Goal: Task Accomplishment & Management: Manage account settings

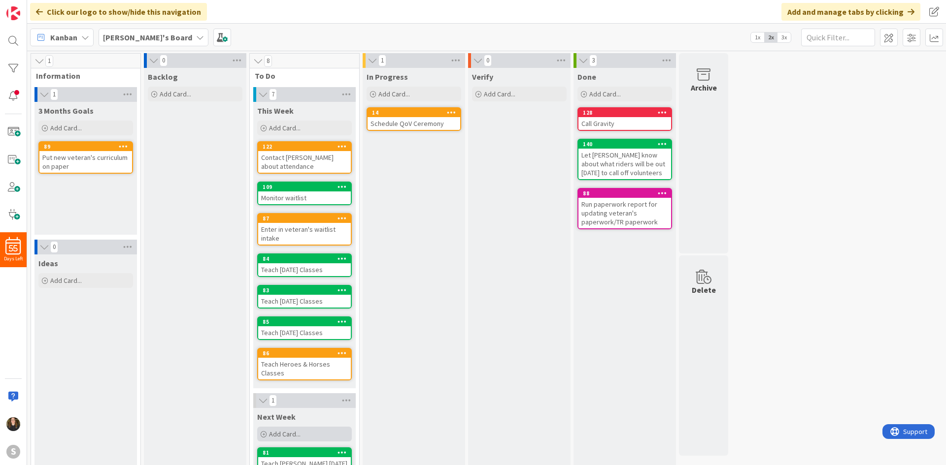
scroll to position [24, 0]
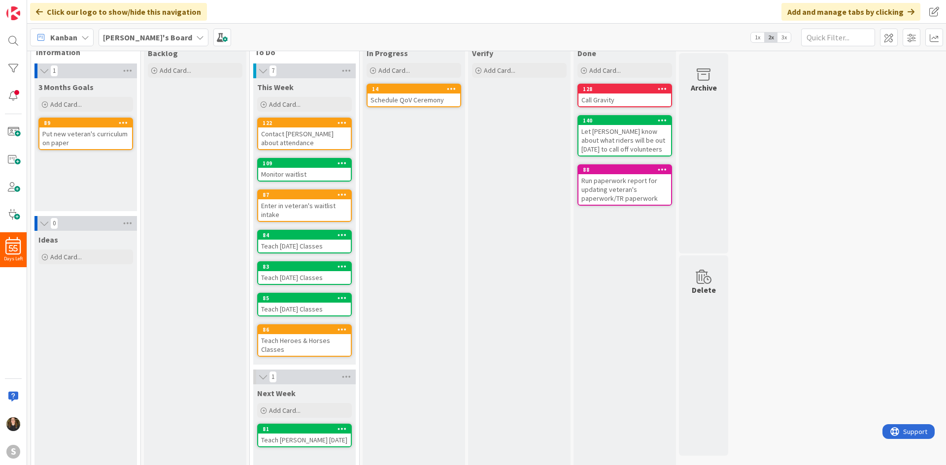
click at [324, 425] on div "81 Teach [PERSON_NAME] [DATE]" at bounding box center [304, 436] width 95 height 24
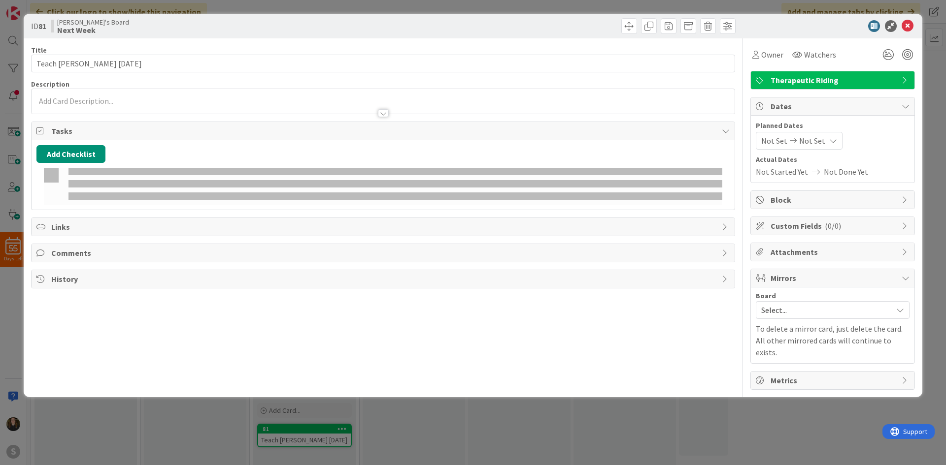
drag, startPoint x: 331, startPoint y: 439, endPoint x: 474, endPoint y: 347, distance: 170.1
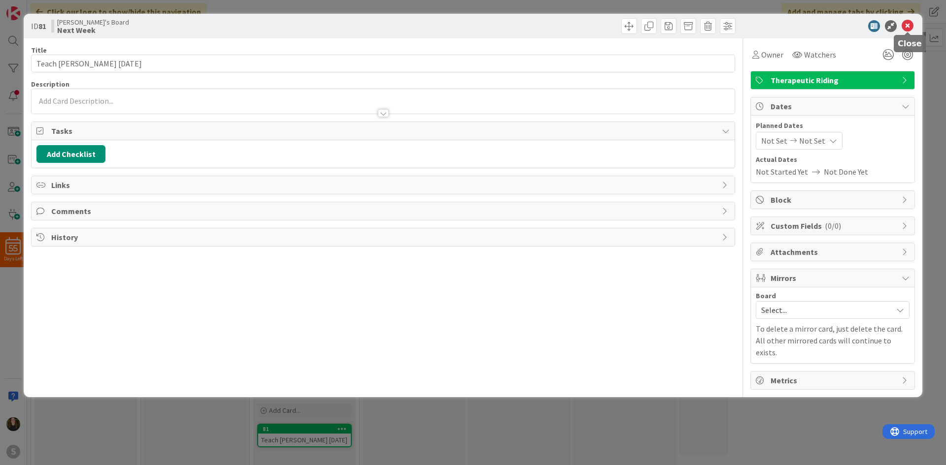
click at [902, 27] on icon at bounding box center [907, 26] width 12 height 12
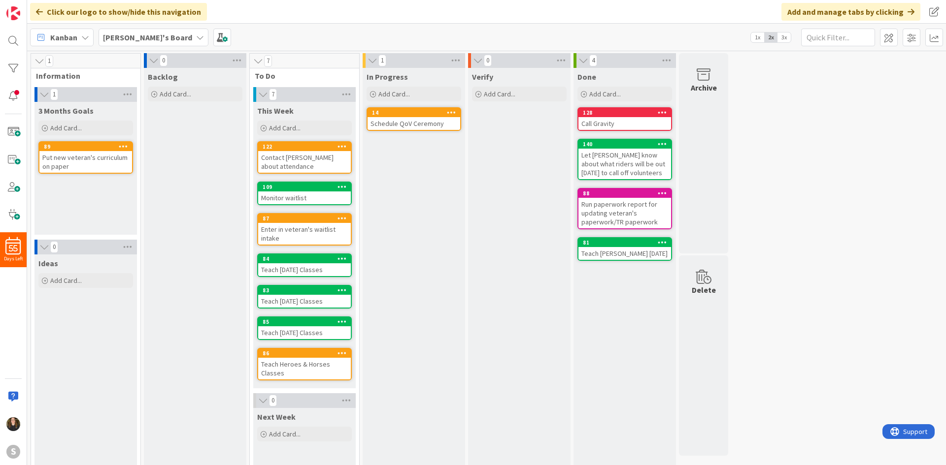
click at [189, 79] on div "Backlog" at bounding box center [195, 77] width 95 height 10
drag, startPoint x: 228, startPoint y: 62, endPoint x: 245, endPoint y: 60, distance: 17.4
click at [229, 61] on div "0" at bounding box center [195, 60] width 102 height 15
click at [245, 60] on div "0" at bounding box center [195, 60] width 102 height 15
click at [239, 60] on icon at bounding box center [237, 60] width 13 height 15
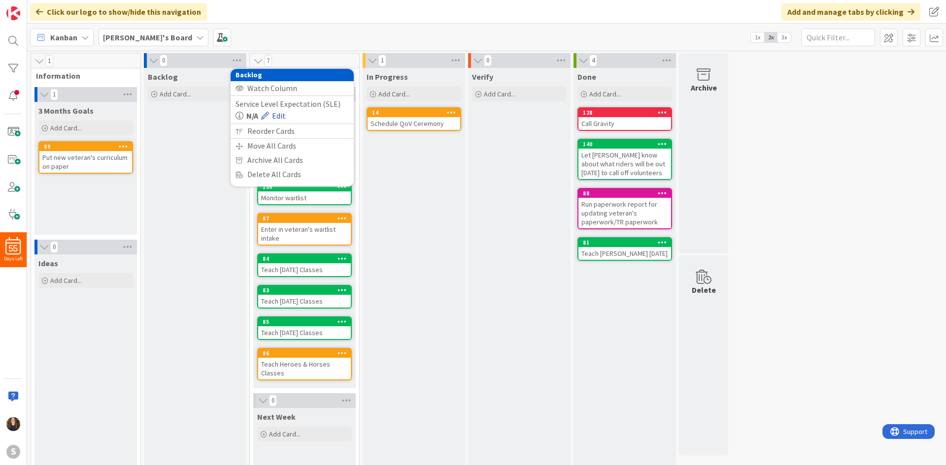
click at [278, 116] on link "Edit" at bounding box center [273, 116] width 25 height 12
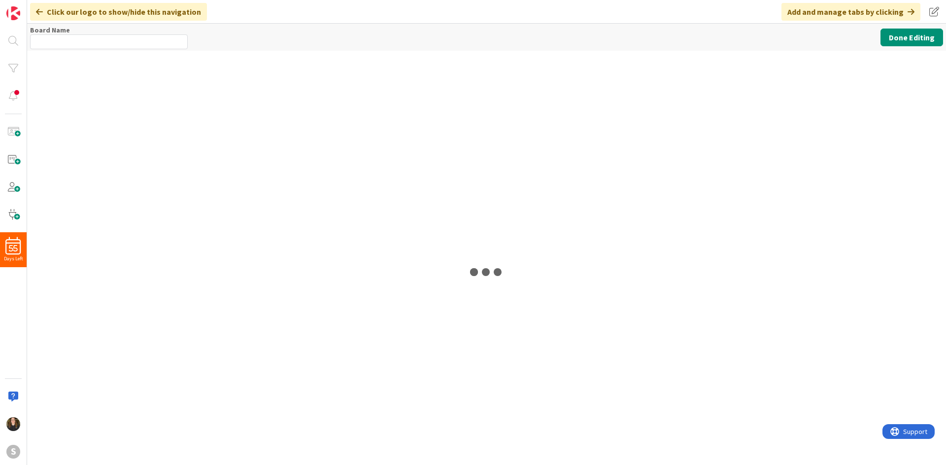
type input "[PERSON_NAME]'s Board"
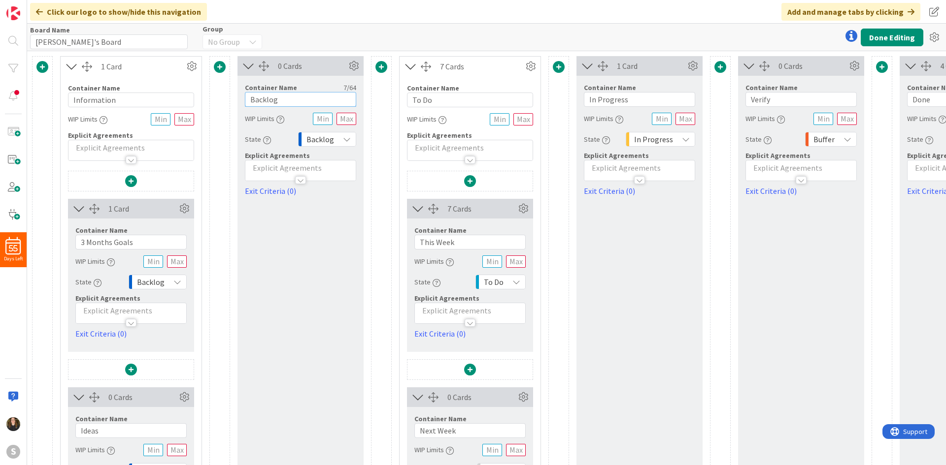
drag, startPoint x: 280, startPoint y: 99, endPoint x: 218, endPoint y: 97, distance: 62.1
click at [218, 97] on div "1 Card Container Name 11 / 64 Information WIP Limits Explicit Agreements 1 Card…" at bounding box center [543, 312] width 1022 height 513
type input "Current Projects"
click at [786, 99] on input "Verify" at bounding box center [800, 99] width 111 height 15
click at [776, 305] on div "0 Cards Container Name 6 / 64 Verify WIP Limits State Buffer Explicit Agreement…" at bounding box center [801, 312] width 126 height 513
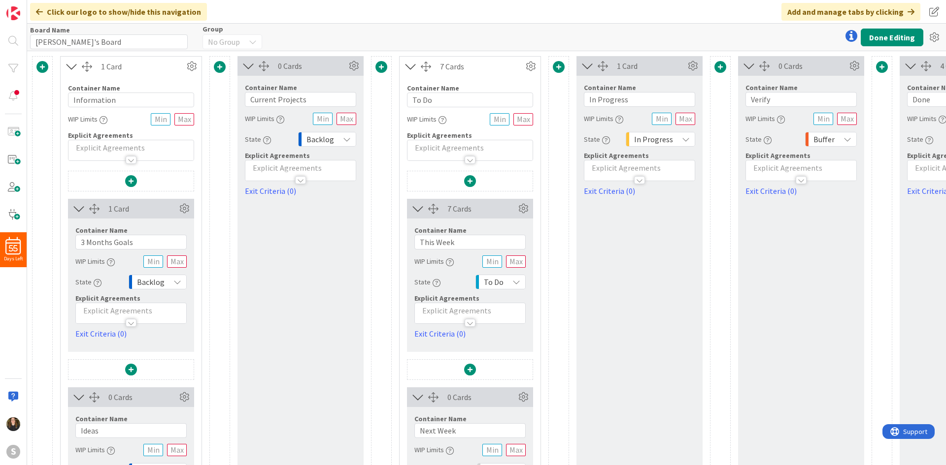
click at [343, 141] on icon at bounding box center [347, 139] width 8 height 8
click at [880, 43] on button "Done Editing" at bounding box center [892, 38] width 63 height 18
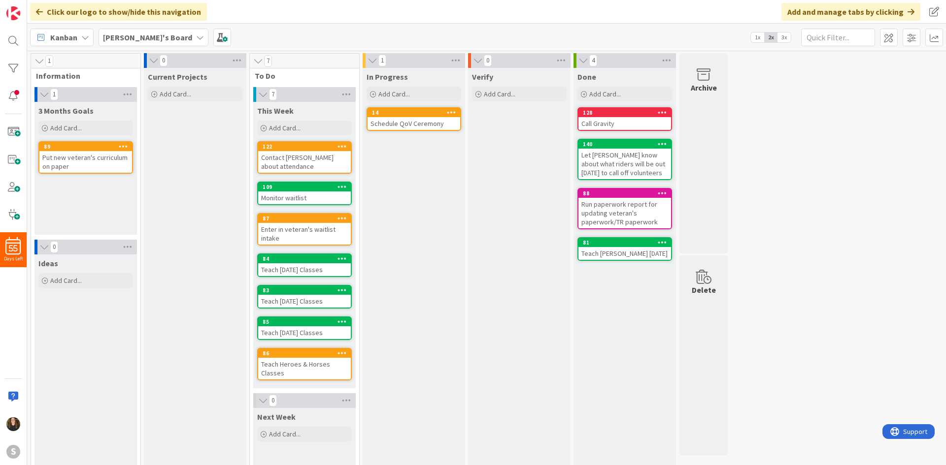
click at [112, 35] on b "[PERSON_NAME]'s Board" at bounding box center [147, 38] width 89 height 10
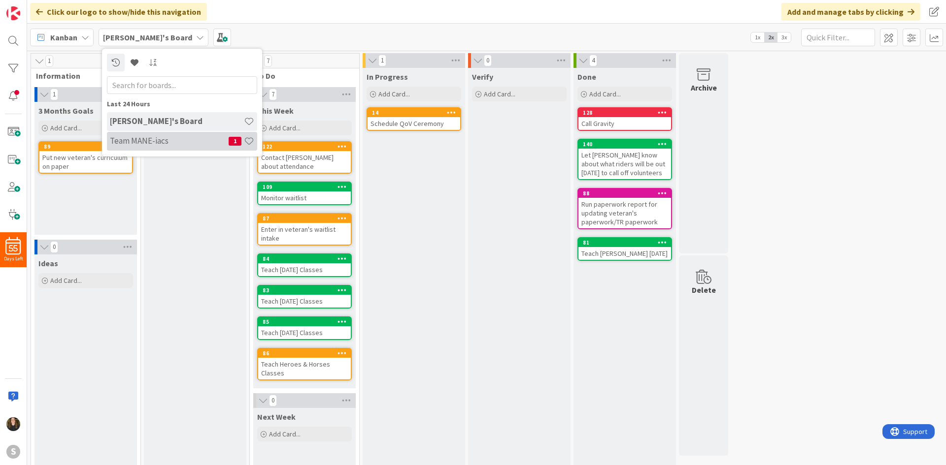
click at [144, 135] on div "Team MANE-iacs 1" at bounding box center [182, 141] width 150 height 19
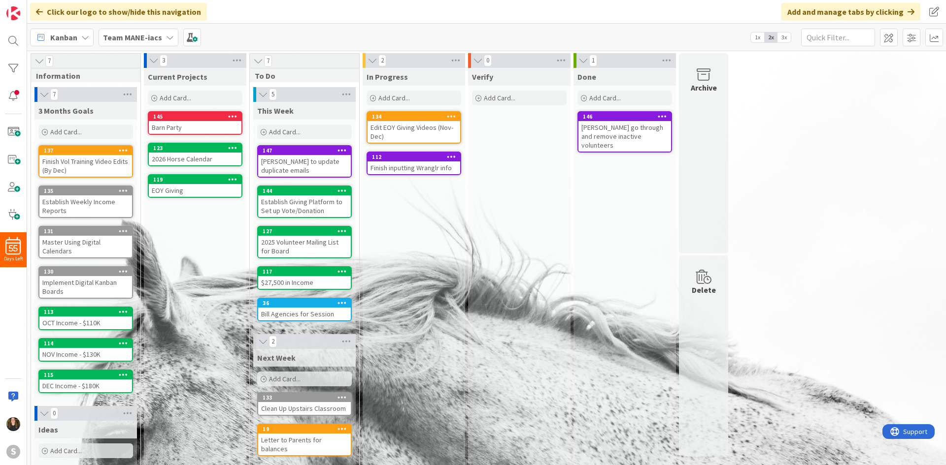
click at [165, 126] on div "Barn Party" at bounding box center [195, 127] width 93 height 13
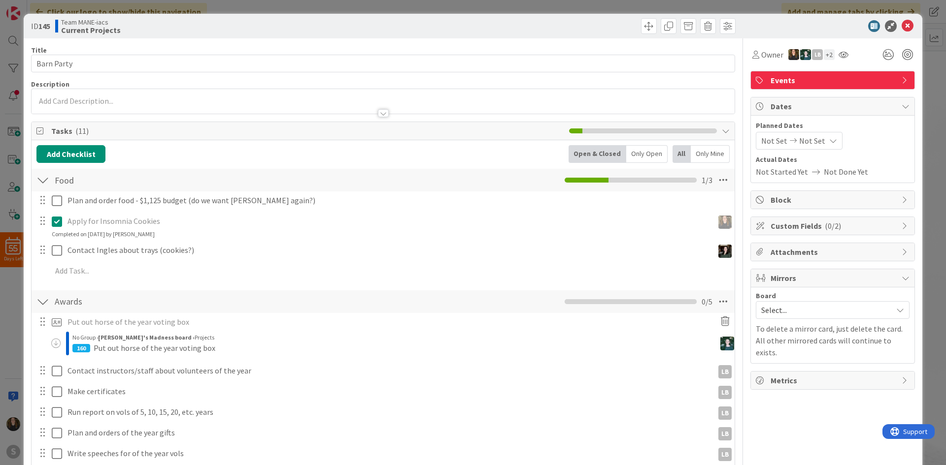
scroll to position [49, 0]
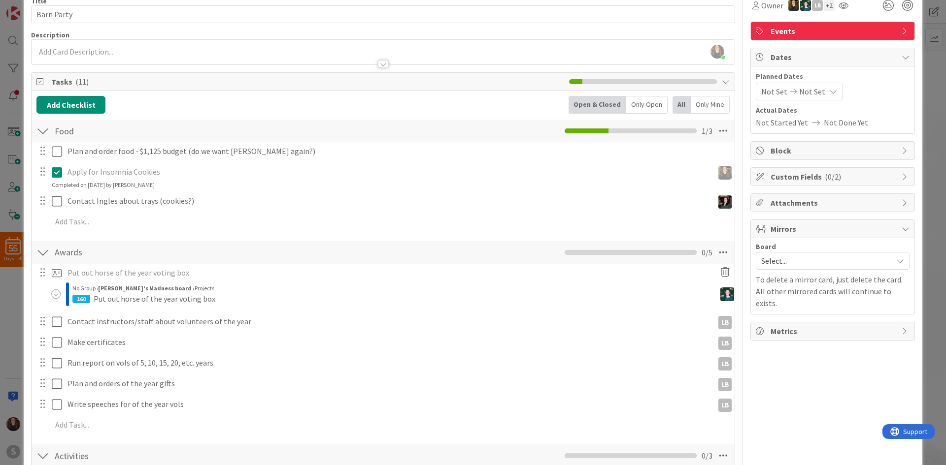
click at [177, 182] on div "Apply for Insomnia Cookies Update Cancel Completed on [DATE] by [PERSON_NAME]" at bounding box center [383, 177] width 702 height 26
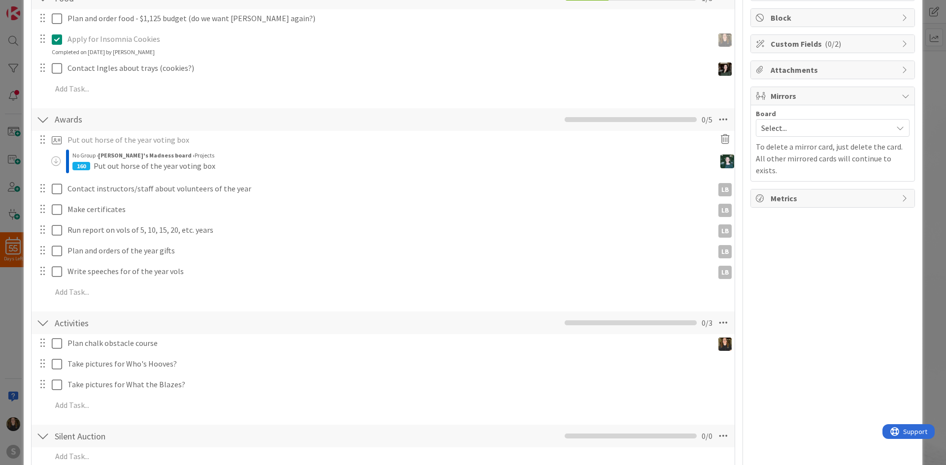
scroll to position [197, 0]
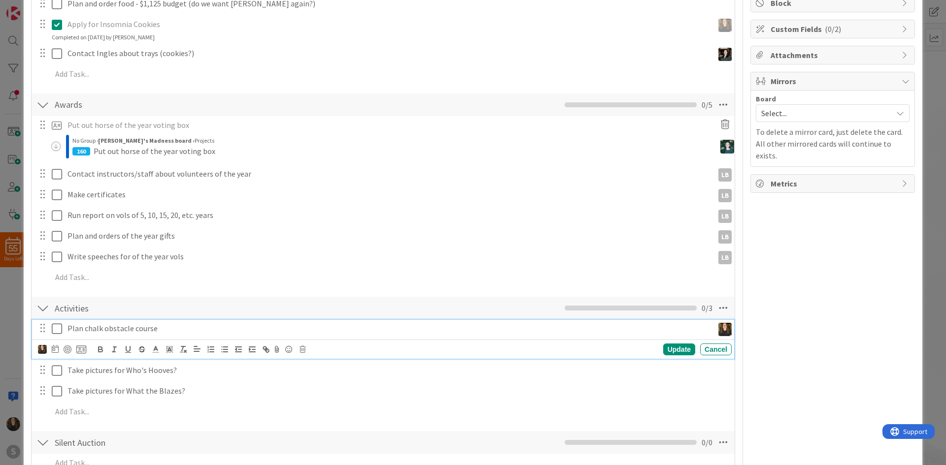
click at [156, 331] on p "Plan chalk obstacle course" at bounding box center [388, 328] width 642 height 11
click at [84, 351] on icon at bounding box center [81, 349] width 10 height 9
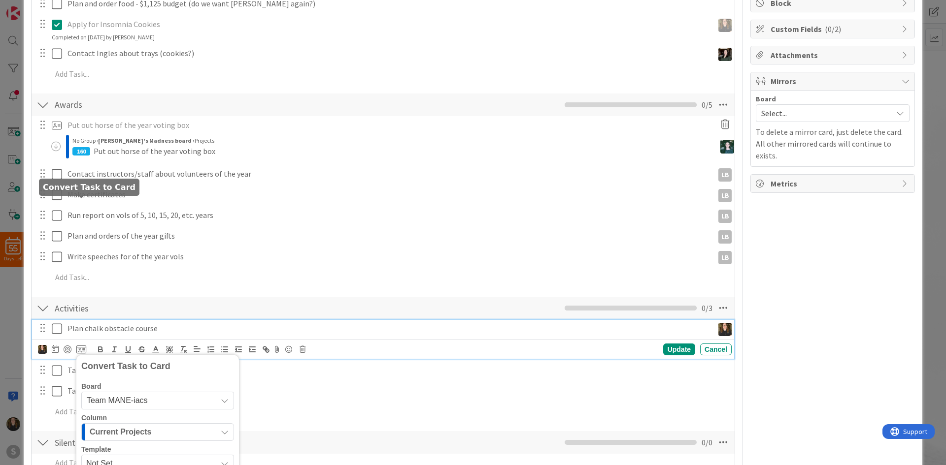
scroll to position [343, 0]
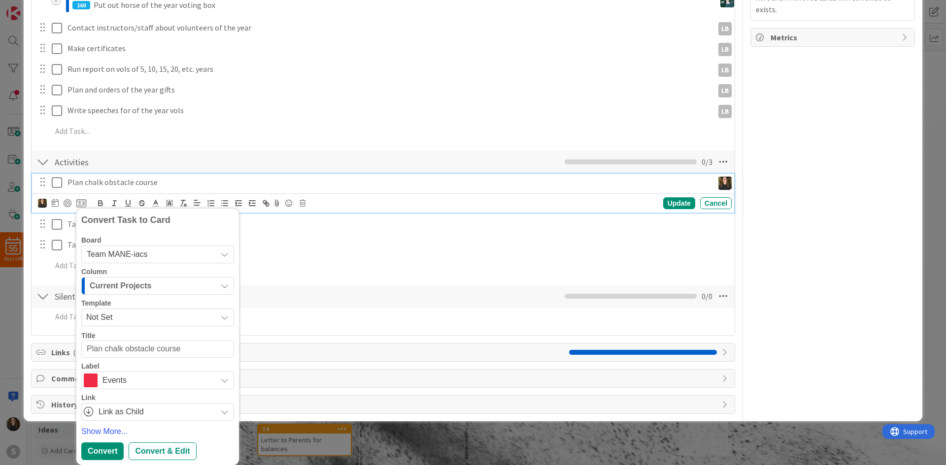
click at [155, 253] on span "Team MANE-iacs" at bounding box center [149, 255] width 125 height 14
click at [150, 302] on span "[PERSON_NAME]'s Board" at bounding box center [169, 301] width 139 height 15
click at [133, 290] on span "3 Months Goals" at bounding box center [119, 286] width 59 height 13
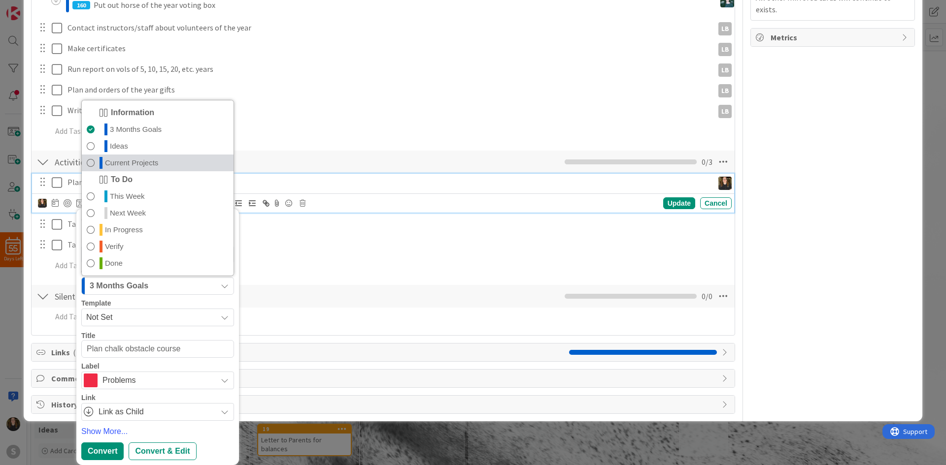
click at [165, 166] on link "Current Projects" at bounding box center [158, 163] width 152 height 17
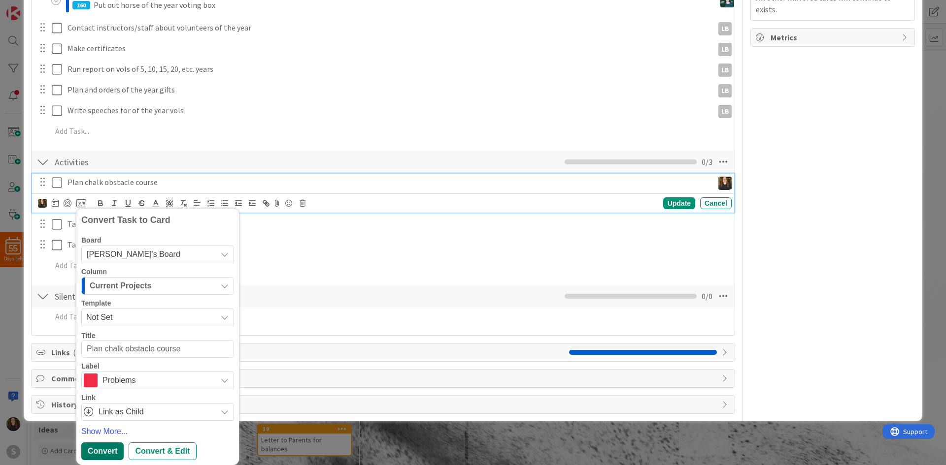
click at [109, 448] on div "Convert" at bounding box center [102, 452] width 42 height 18
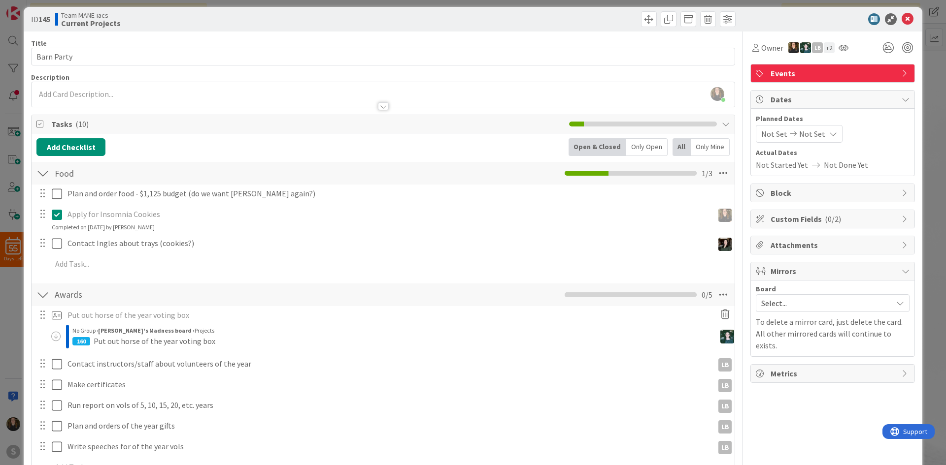
scroll to position [0, 0]
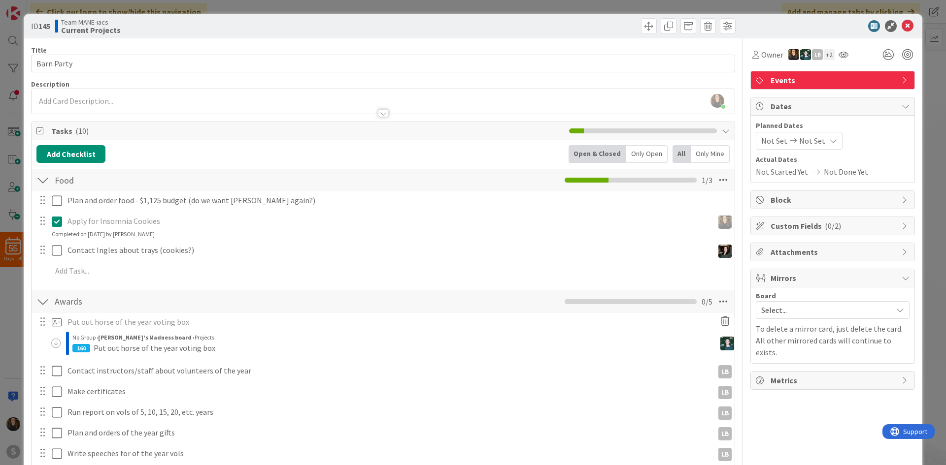
click at [902, 25] on icon at bounding box center [907, 26] width 12 height 12
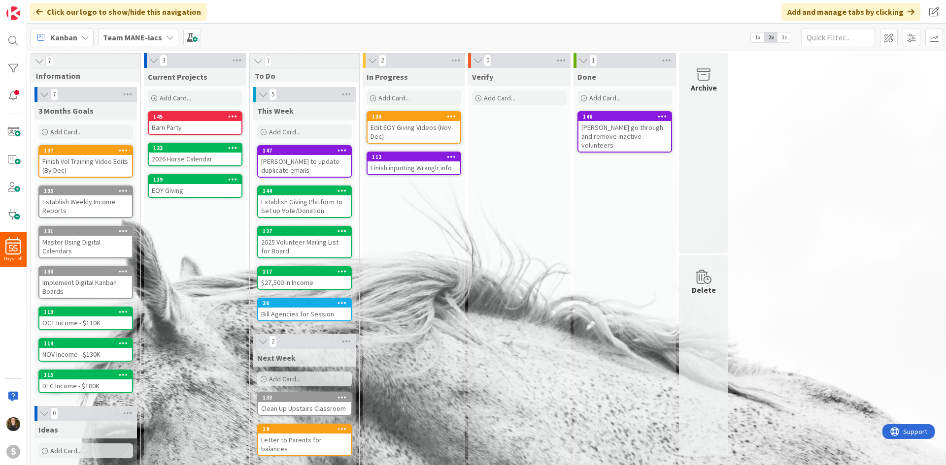
click at [520, 287] on div "Verify Add Card..." at bounding box center [519, 314] width 102 height 492
click at [438, 172] on div "Finish inputting Wranglr info" at bounding box center [413, 168] width 93 height 13
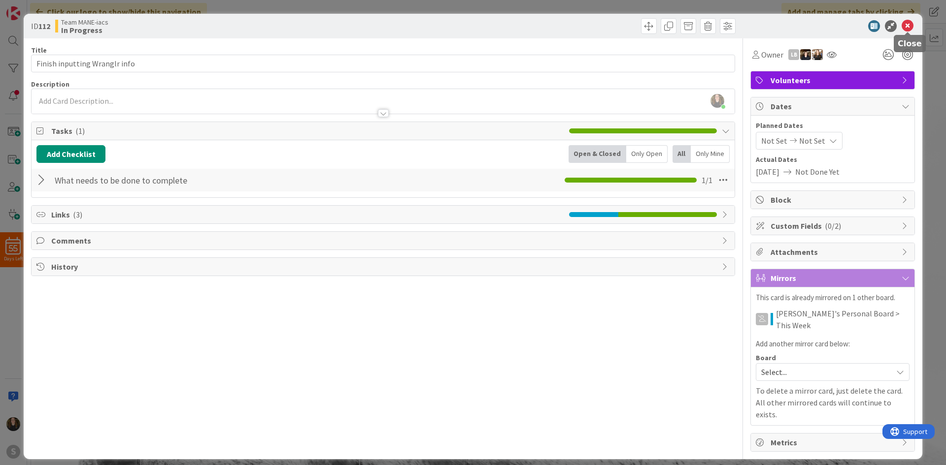
click at [909, 26] on icon at bounding box center [907, 26] width 12 height 12
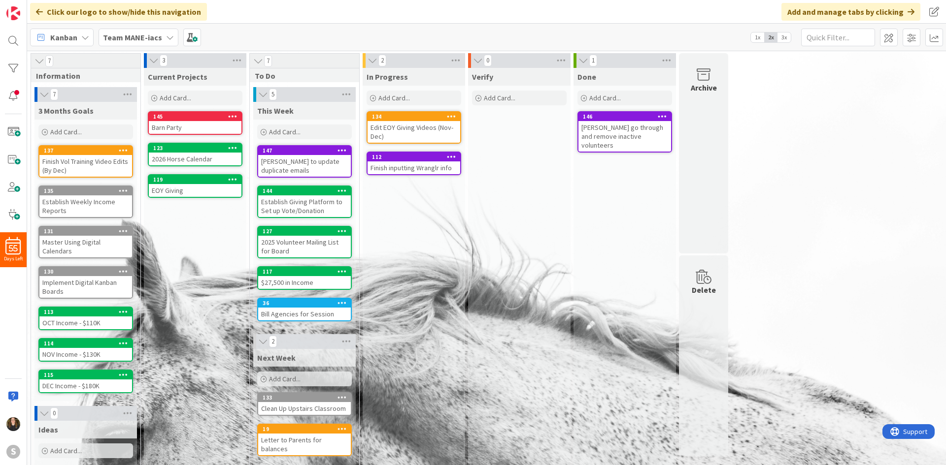
click at [152, 37] on b "Team MANE-iacs" at bounding box center [132, 38] width 59 height 10
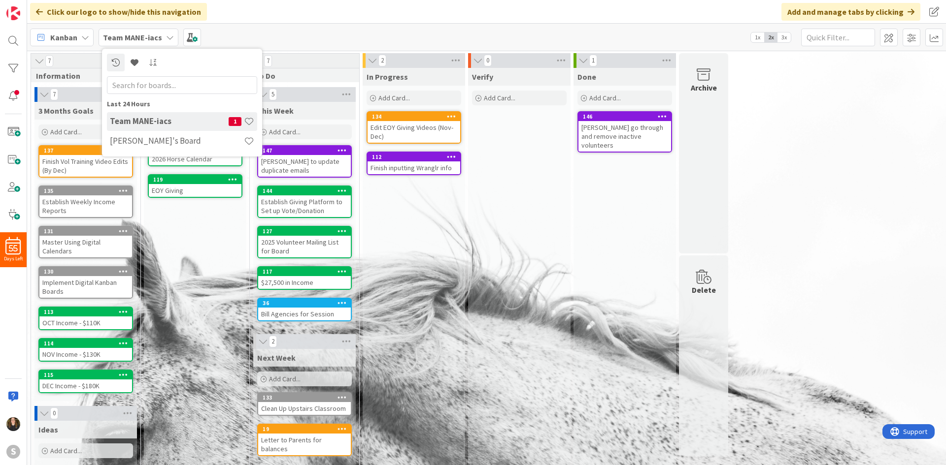
click at [168, 37] on icon at bounding box center [170, 37] width 8 height 8
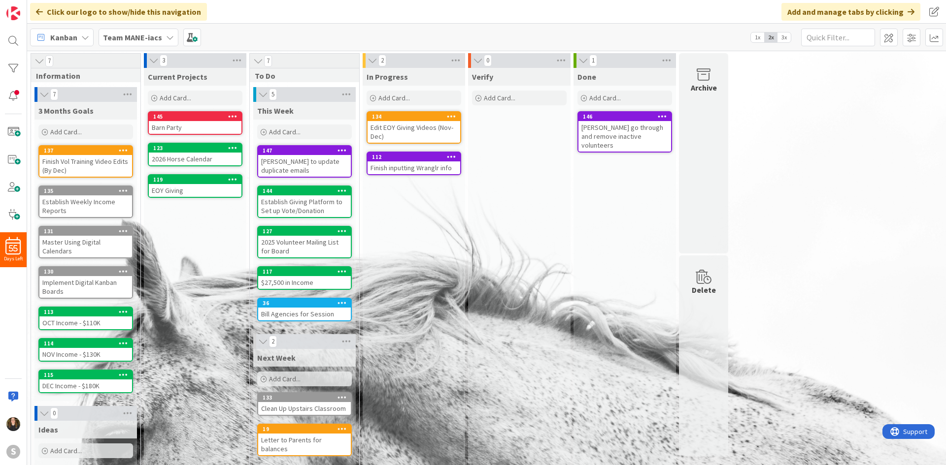
click at [167, 38] on icon at bounding box center [170, 37] width 8 height 8
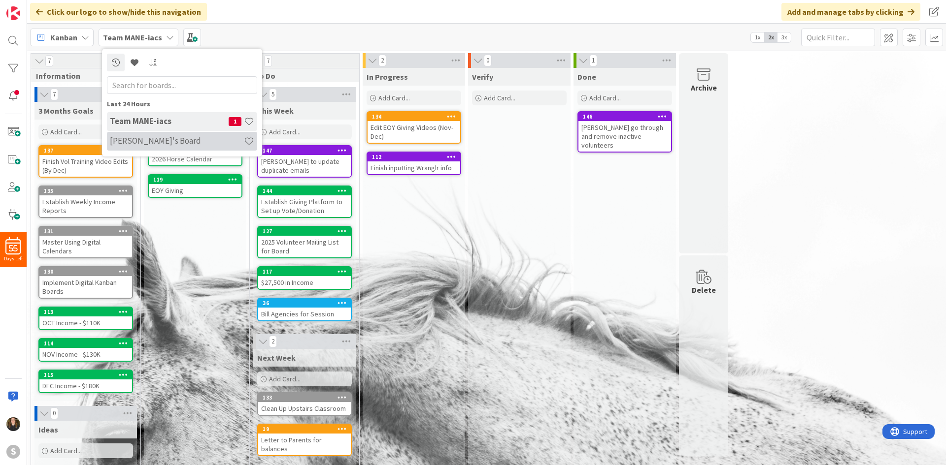
click at [165, 138] on h4 "[PERSON_NAME]'s Board" at bounding box center [177, 141] width 134 height 10
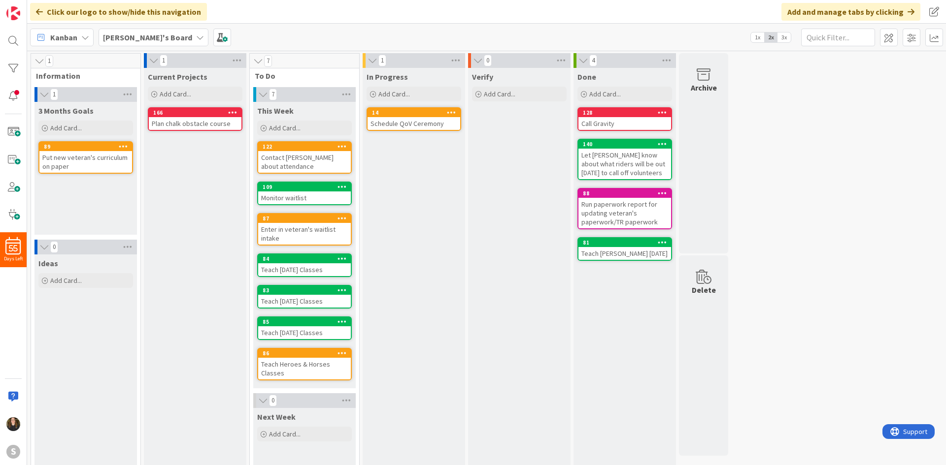
click at [206, 177] on div "Current Projects Add Card... 166 Plan chalk obstacle course" at bounding box center [195, 307] width 102 height 479
click at [284, 125] on span "Add Card..." at bounding box center [285, 128] width 32 height 9
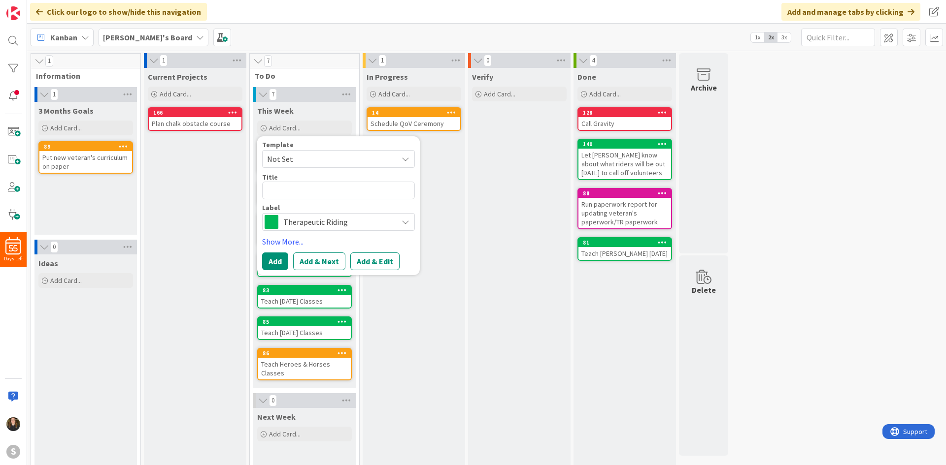
click at [311, 168] on div "Template Not Set Title 0 / 128 Label Therapeutic Riding" at bounding box center [338, 186] width 153 height 90
click at [312, 190] on textarea at bounding box center [338, 191] width 153 height 18
click at [317, 222] on span "Therapeutic Riding" at bounding box center [337, 222] width 109 height 14
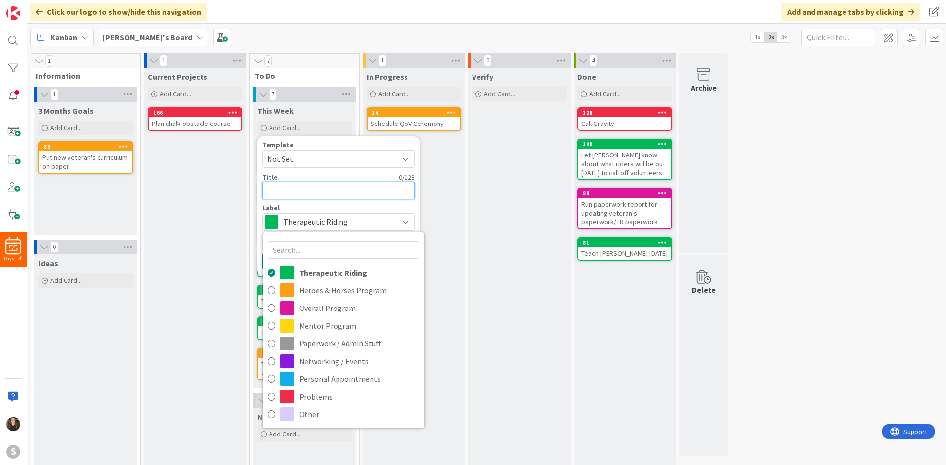
click at [318, 189] on textarea at bounding box center [338, 191] width 153 height 18
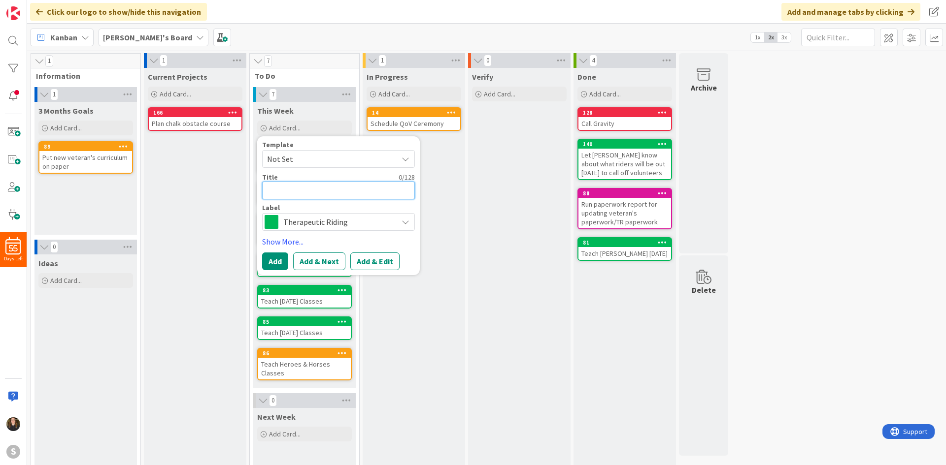
type textarea "x"
type textarea "E"
type textarea "x"
type textarea "En"
type textarea "x"
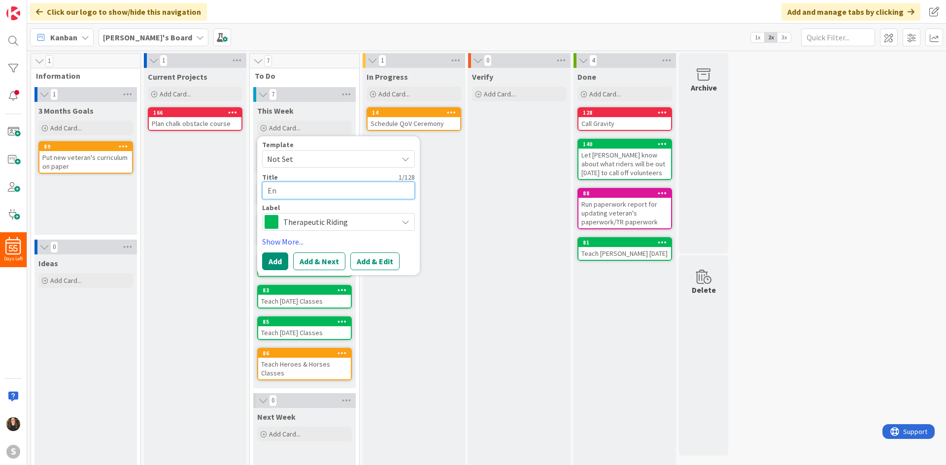
type textarea "Ent"
type textarea "x"
type textarea "Ente"
type textarea "x"
type textarea "Enter"
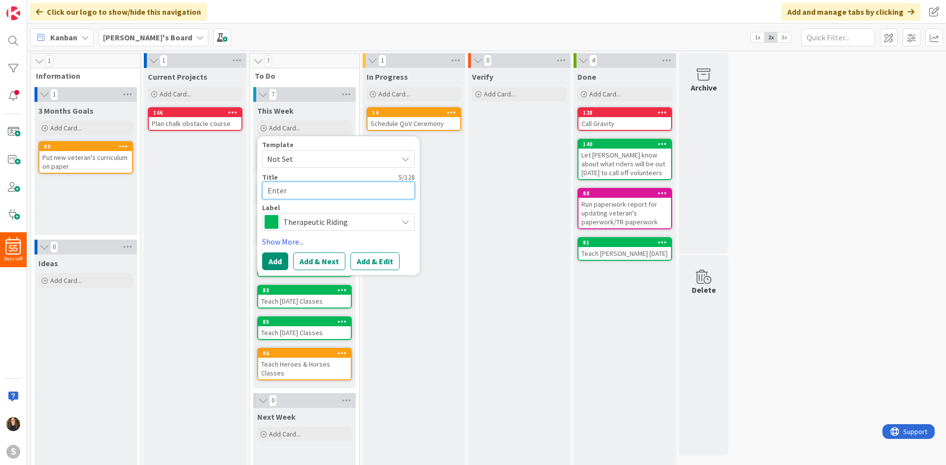
type textarea "x"
type textarea "Enter"
type textarea "x"
type textarea "Enter P"
type textarea "x"
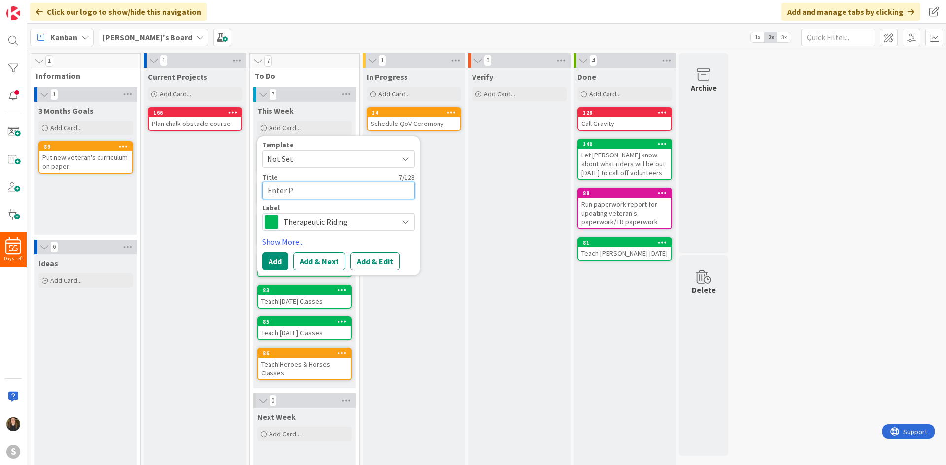
type textarea "Enter Pa"
type textarea "x"
type textarea "Enter Par"
type textarea "x"
type textarea "Enter Part"
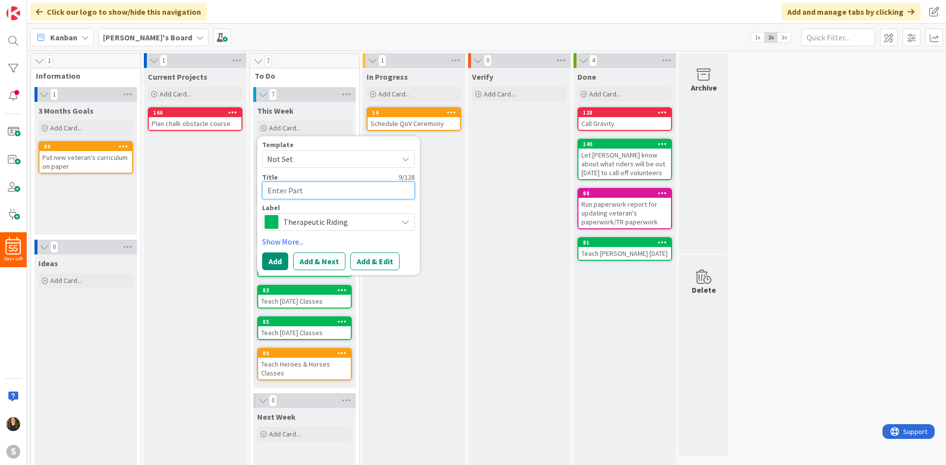
type textarea "x"
type textarea "Enter Parti"
type textarea "x"
type textarea "Enter Partic"
type textarea "x"
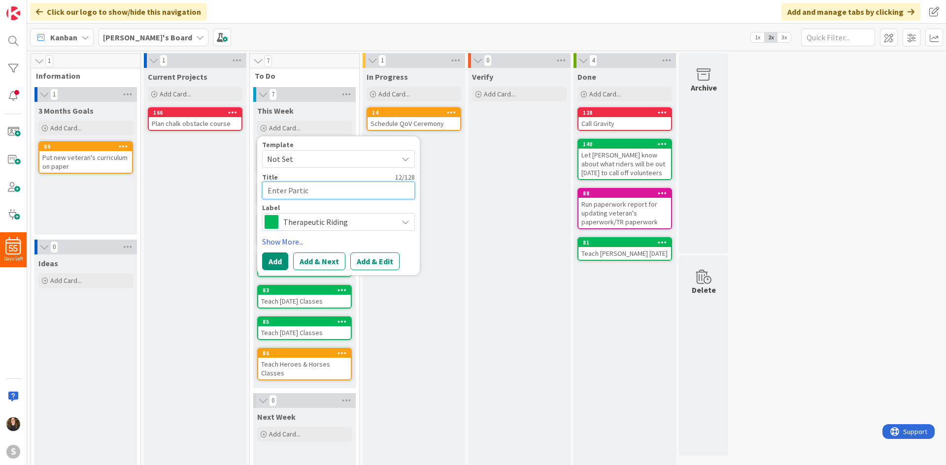
type textarea "Enter Partici"
type textarea "x"
type textarea "Enter Particip"
type textarea "x"
type textarea "Enter Participan"
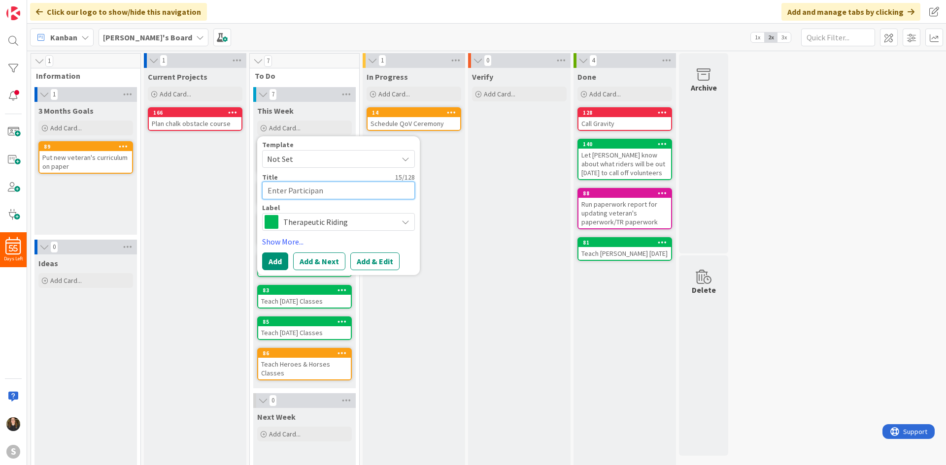
type textarea "x"
type textarea "Enter Participant"
type textarea "x"
type textarea "Enter Participant"
type textarea "x"
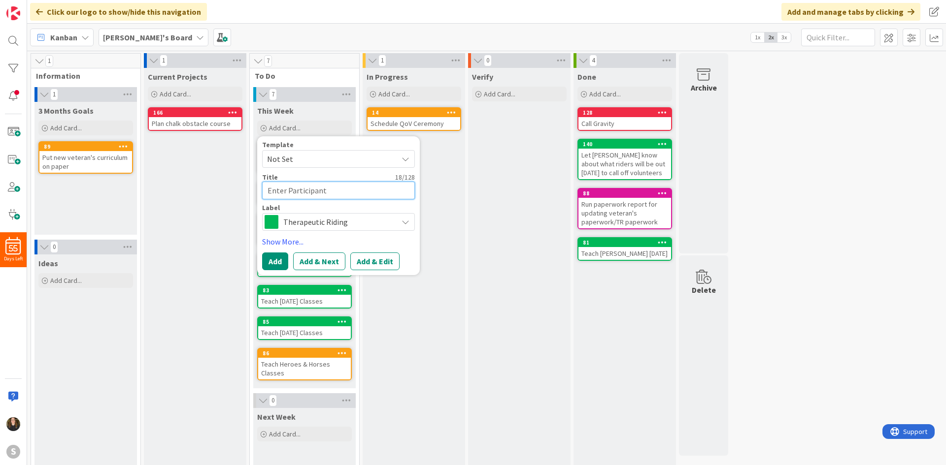
type textarea "Enter Participant i"
type textarea "x"
type textarea "Enter Participant iN"
type textarea "x"
type textarea "Enter Participant i"
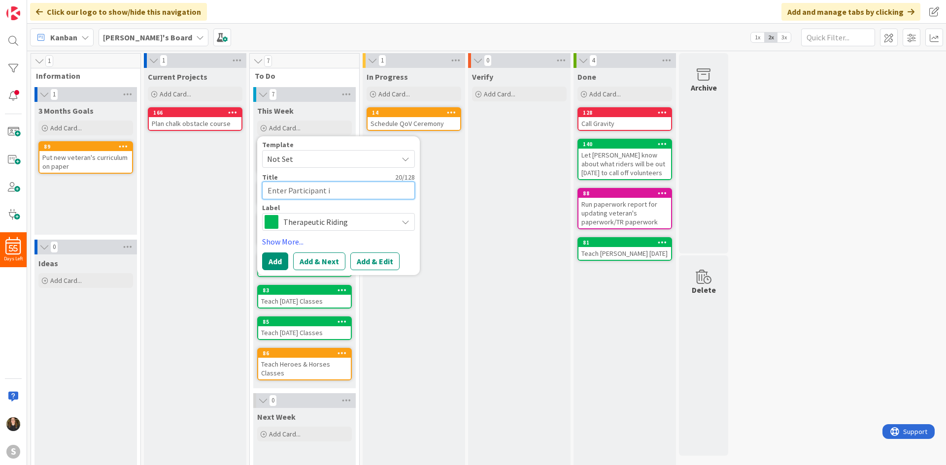
type textarea "x"
type textarea "Enter Participant"
type textarea "x"
type textarea "Enter Participant I"
type textarea "x"
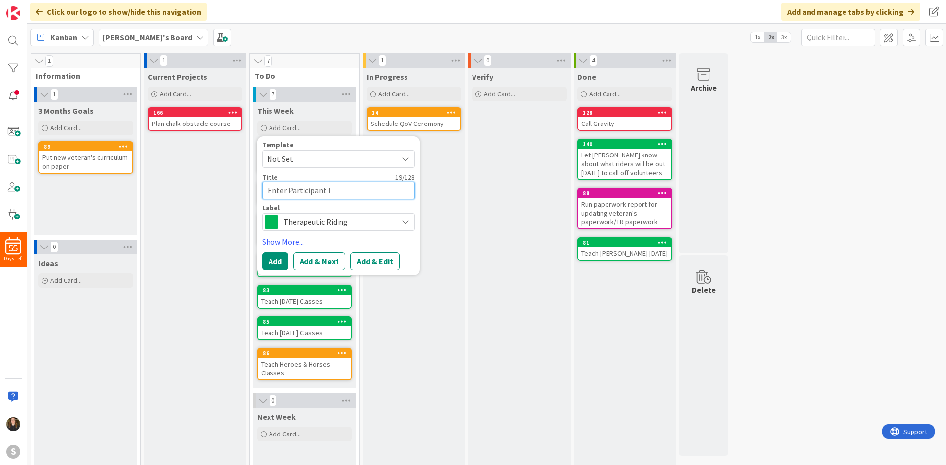
type textarea "Enter Participant In"
type textarea "x"
type textarea "Enter Participant Inf"
type textarea "x"
type textarea "Enter Participant Infr"
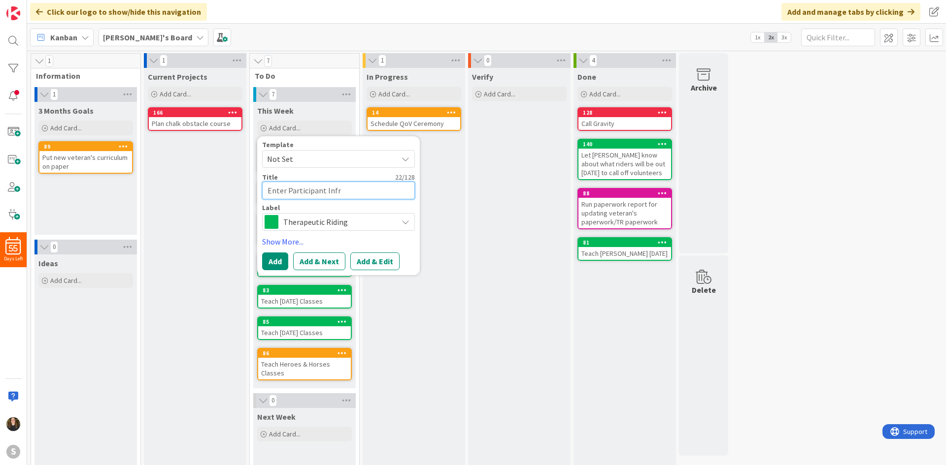
type textarea "x"
type textarea "Enter Participant Infro"
type textarea "x"
type textarea "Enter Participant Infr"
type textarea "x"
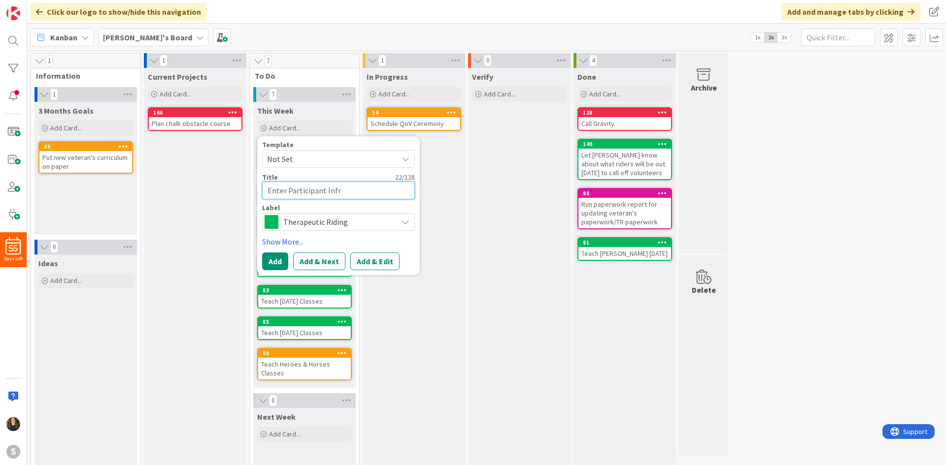
type textarea "Enter Participant Inf"
type textarea "x"
type textarea "Enter Participant Info"
type textarea "x"
type textarea "Enter Participant Info"
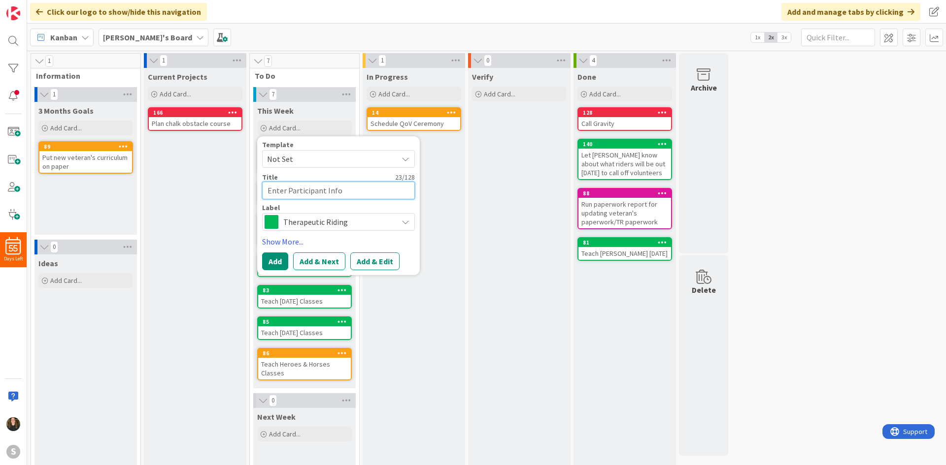
type textarea "x"
type textarea "Enter Participant Info i"
type textarea "x"
type textarea "Enter Participant Info in"
type textarea "x"
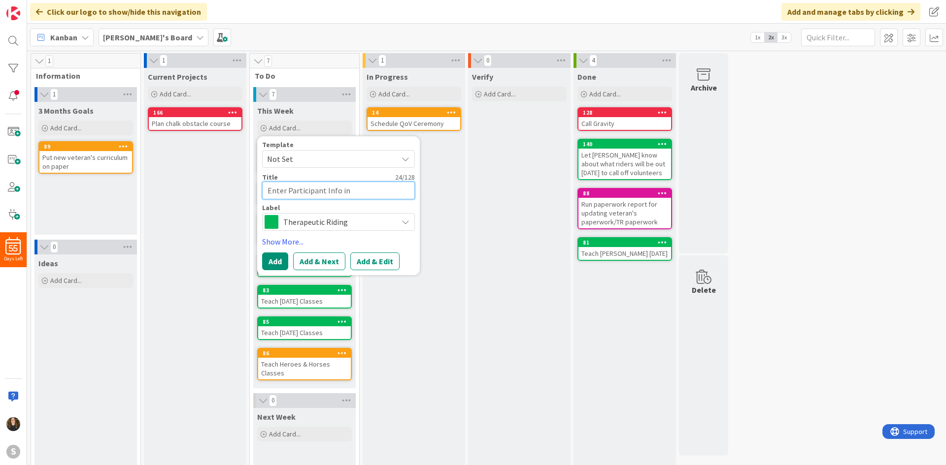
type textarea "Enter Participant Info int"
type textarea "x"
type textarea "Enter Participant Info int="
type textarea "x"
type textarea "Enter Participant Info int"
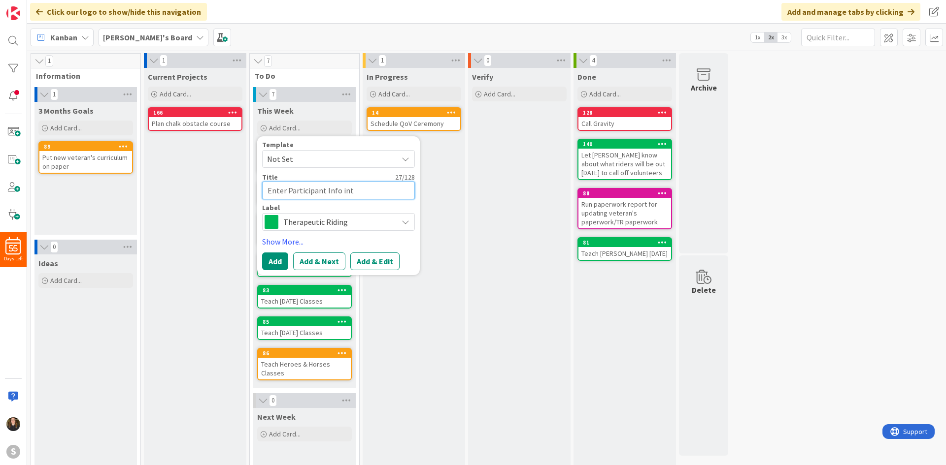
type textarea "x"
type textarea "Enter Participant Info in"
type textarea "x"
type textarea "Enter Participant Info int"
type textarea "x"
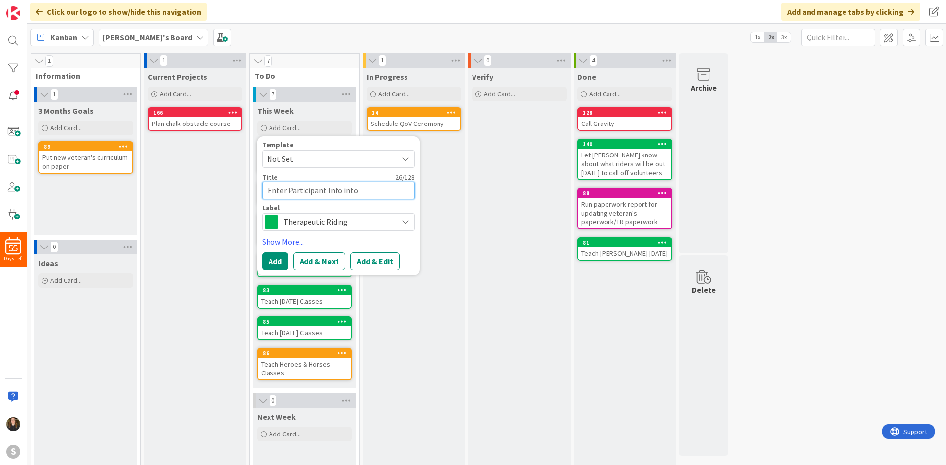
type textarea "Enter Participant Info into"
type textarea "x"
type textarea "Enter Participant Info into W"
type textarea "x"
type textarea "Enter Participant Info into Wr"
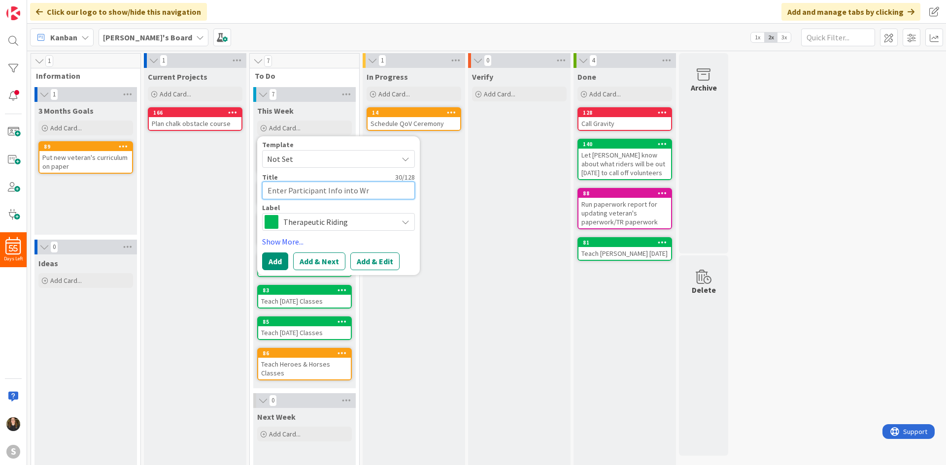
type textarea "x"
type textarea "Enter Participant Info into Wra"
type textarea "x"
type textarea "Enter Participant Info into Wran"
type textarea "x"
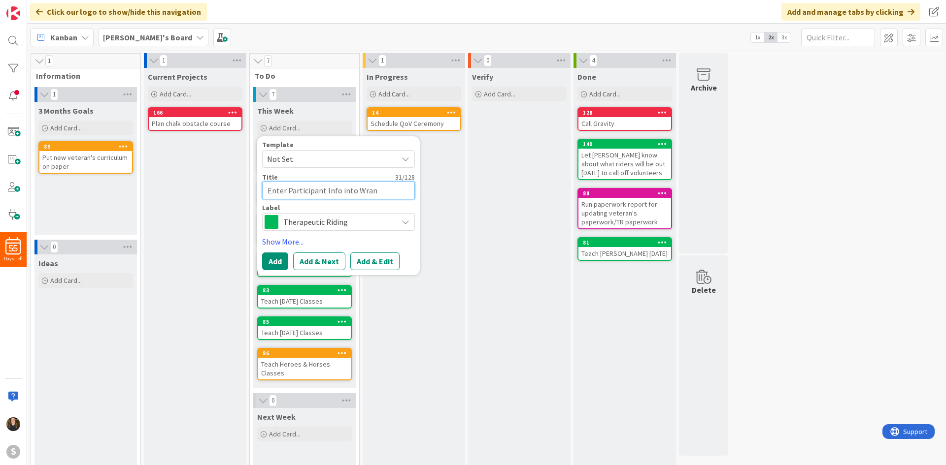
type textarea "Enter Participant Info into Wrang"
type textarea "x"
type textarea "Enter Participant Info into Wrangl"
type textarea "x"
type textarea "Enter Participant Info into Wranglr"
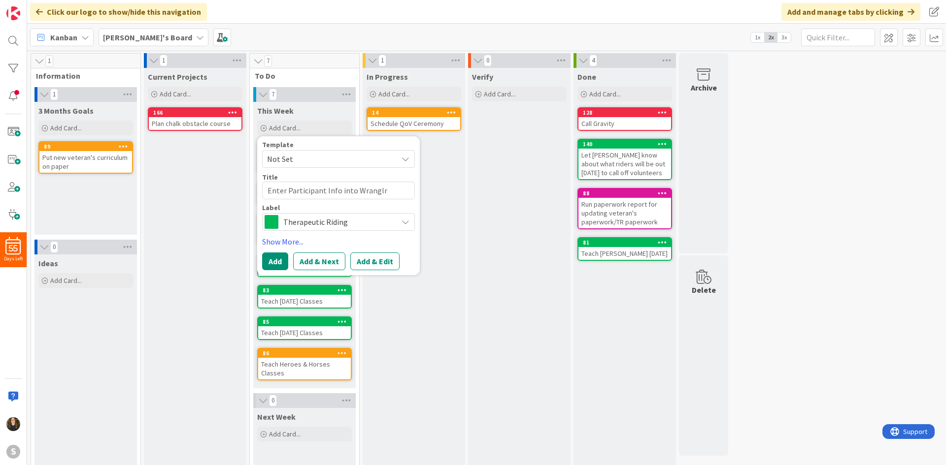
click at [284, 272] on div "Template Not Set Title 35 / 128 Enter Participant Info into Wranglr Label Thera…" at bounding box center [338, 205] width 163 height 139
click at [280, 267] on button "Add" at bounding box center [275, 262] width 26 height 18
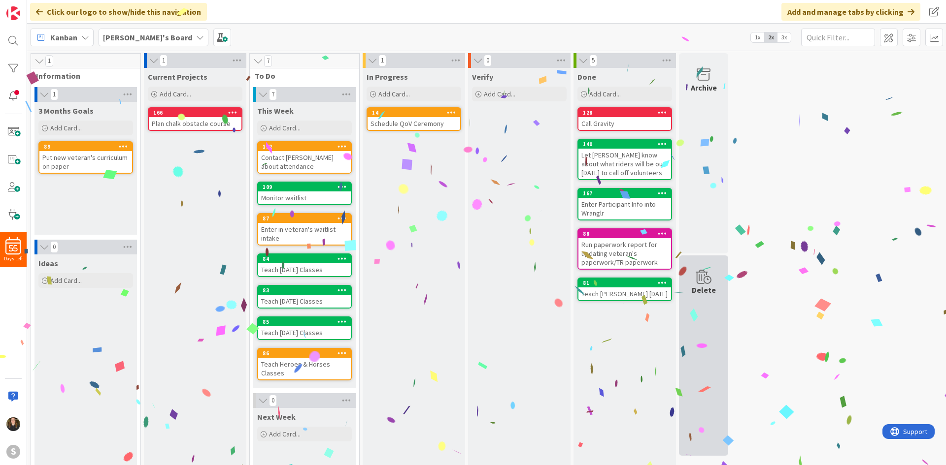
click at [694, 320] on div "Delete" at bounding box center [703, 356] width 49 height 200
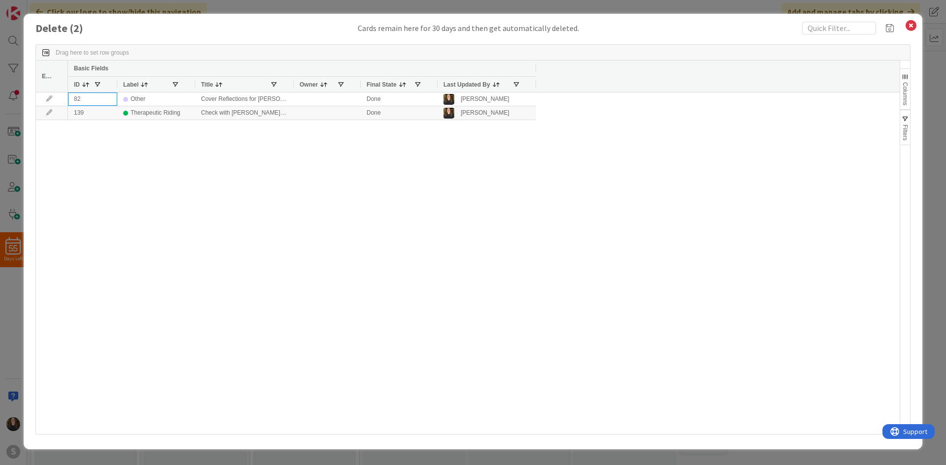
drag, startPoint x: 95, startPoint y: 100, endPoint x: 151, endPoint y: 162, distance: 83.7
click at [146, 161] on div "82 Other Cover Reflections for [PERSON_NAME] Done [PERSON_NAME] 139 Therapeutic…" at bounding box center [483, 264] width 831 height 342
click at [154, 162] on div "82 Other Cover Reflections for [PERSON_NAME] Done [PERSON_NAME] 139 Therapeutic…" at bounding box center [483, 264] width 831 height 342
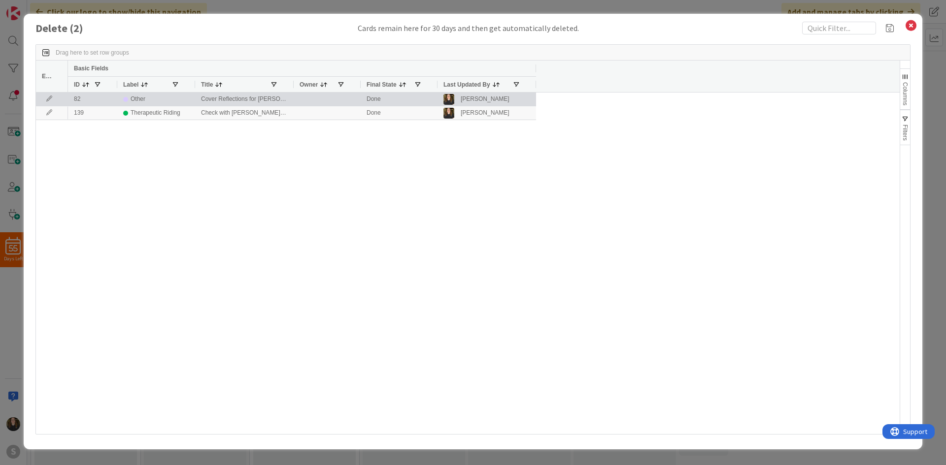
click at [53, 99] on icon at bounding box center [49, 99] width 15 height 6
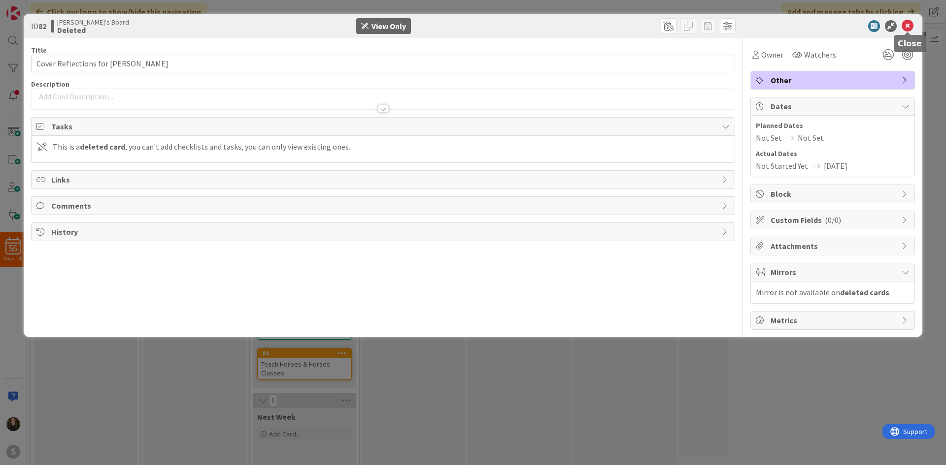
click at [902, 29] on icon at bounding box center [907, 26] width 12 height 12
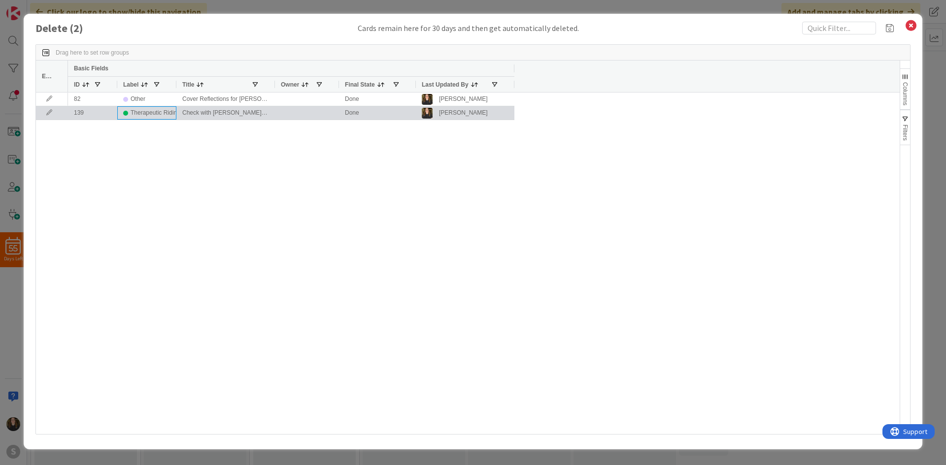
click at [135, 114] on div "Therapeutic Riding" at bounding box center [156, 113] width 50 height 12
drag, startPoint x: 252, startPoint y: 113, endPoint x: 491, endPoint y: 233, distance: 267.9
click at [457, 230] on div "82 Other Cover Reflections for [PERSON_NAME] Done [PERSON_NAME] 139 Therapeutic…" at bounding box center [483, 264] width 831 height 342
click at [51, 111] on icon at bounding box center [49, 113] width 15 height 6
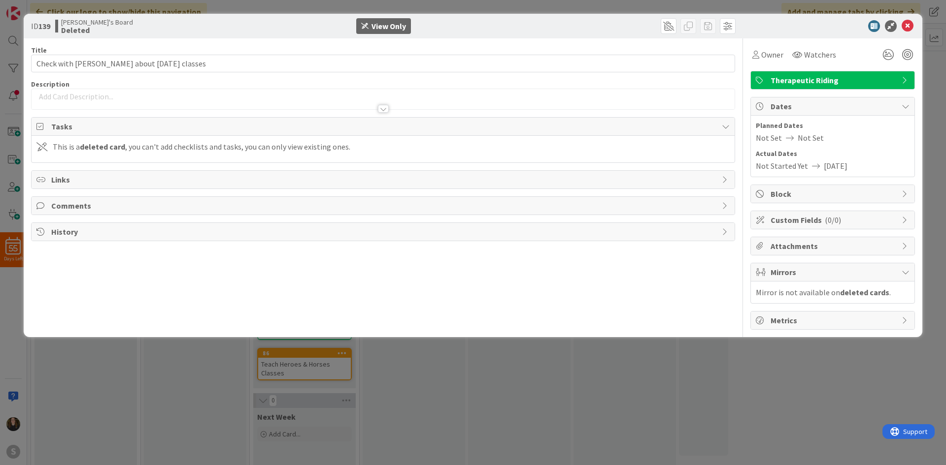
click at [380, 24] on div "View Only" at bounding box center [388, 26] width 34 height 12
click at [670, 28] on span at bounding box center [669, 26] width 16 height 16
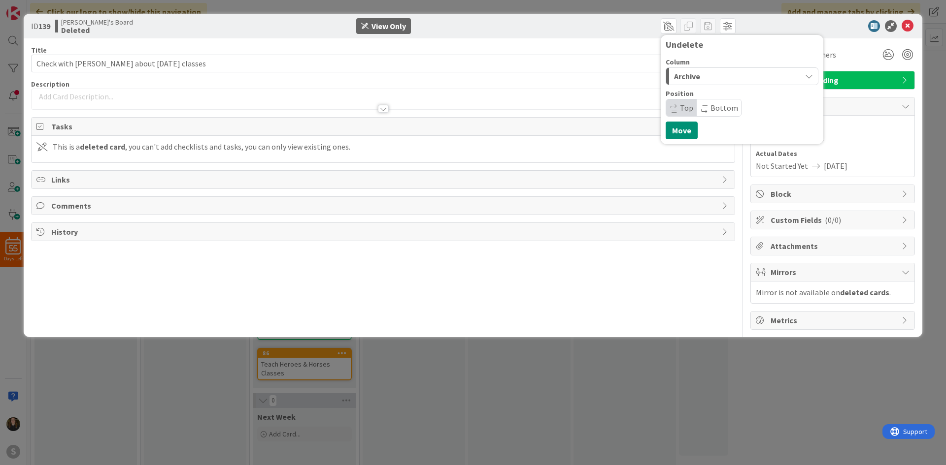
click at [688, 78] on span "Archive" at bounding box center [687, 76] width 26 height 13
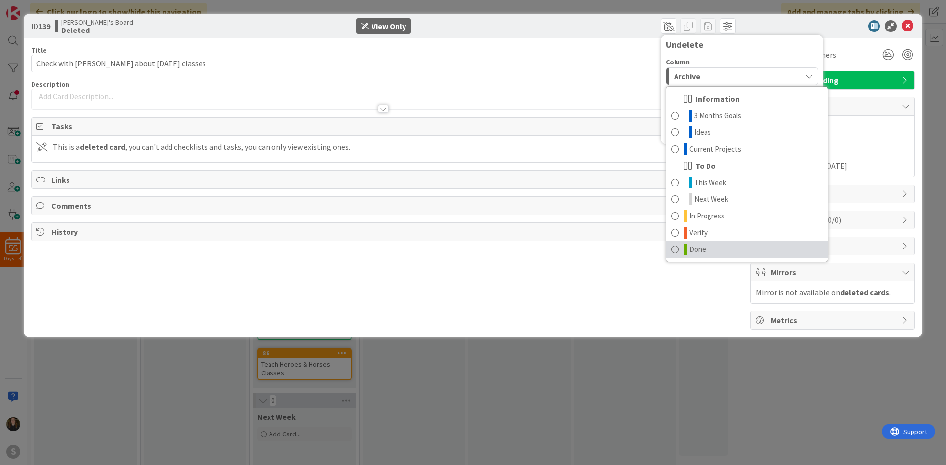
click at [704, 242] on link "Done" at bounding box center [747, 249] width 162 height 17
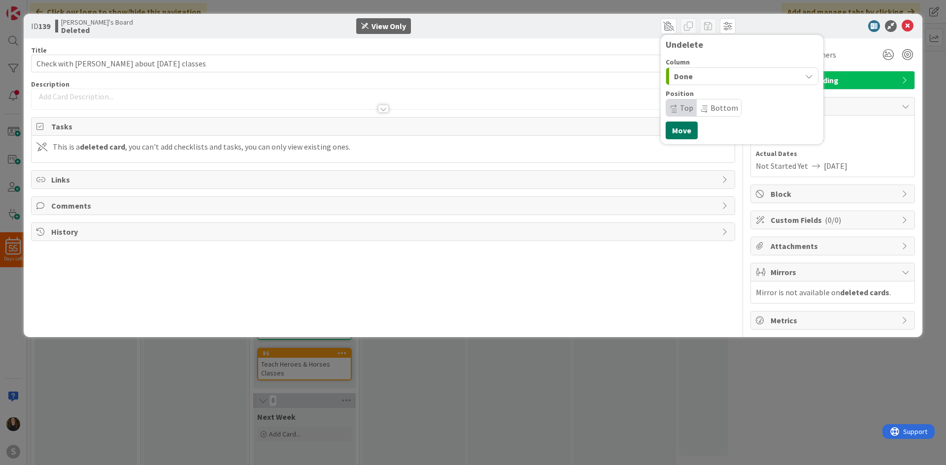
click at [683, 134] on button "Move" at bounding box center [681, 131] width 32 height 18
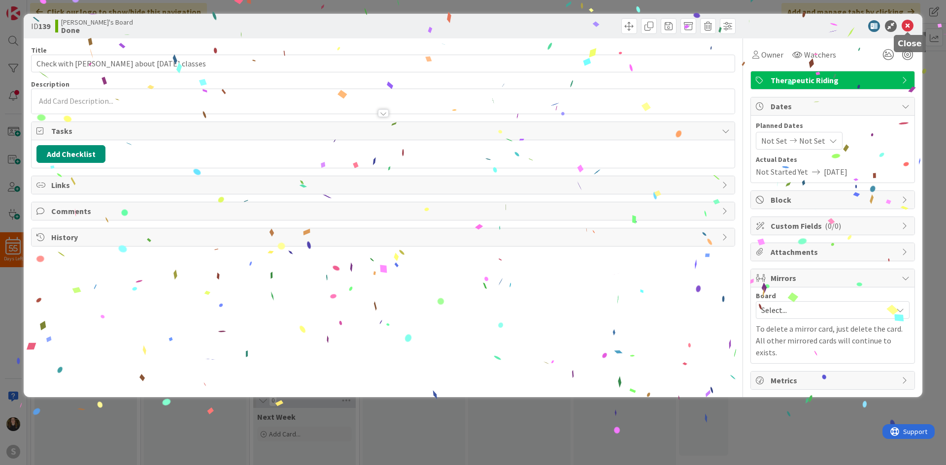
click at [906, 24] on icon at bounding box center [907, 26] width 12 height 12
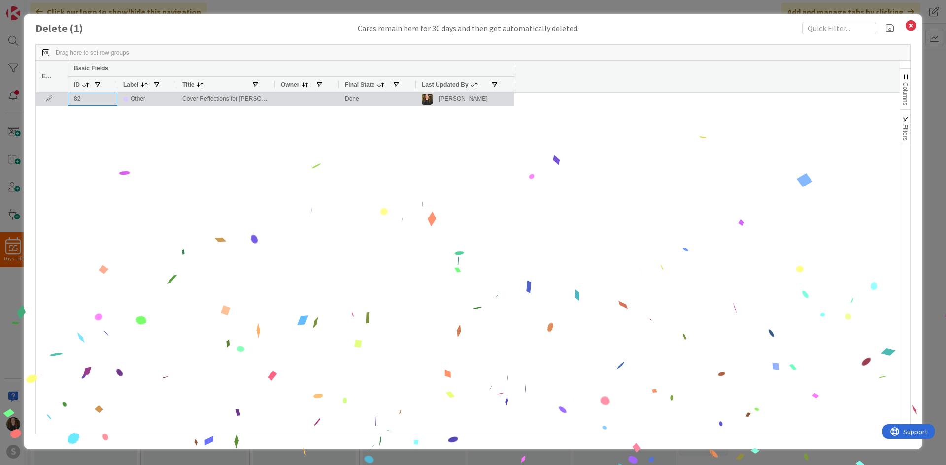
click at [84, 105] on div "82" at bounding box center [92, 99] width 49 height 13
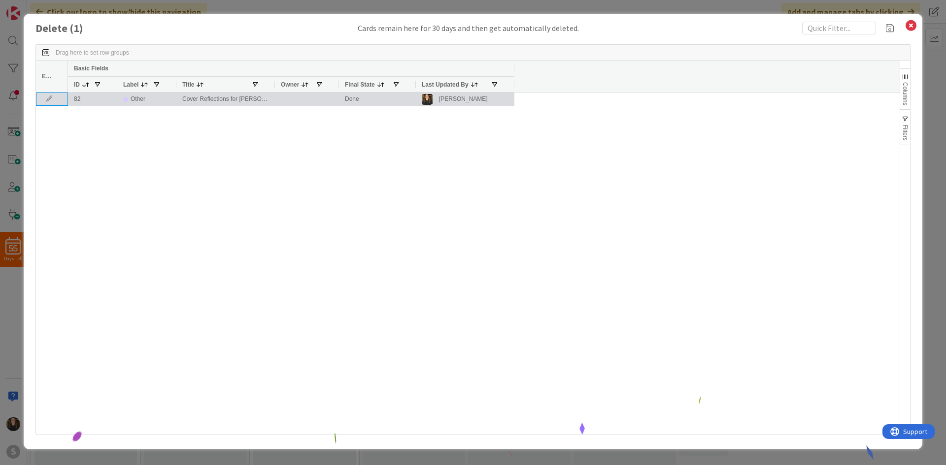
click at [53, 104] on div at bounding box center [52, 99] width 32 height 13
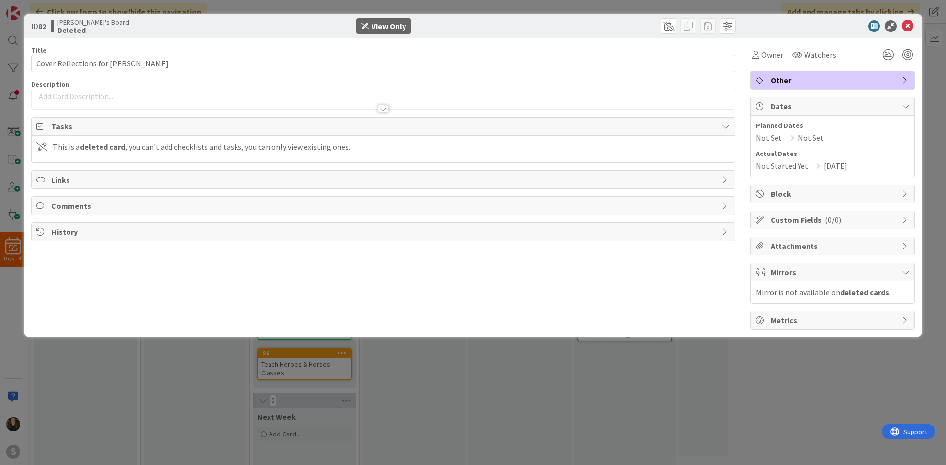
click at [843, 81] on span "Other" at bounding box center [833, 80] width 126 height 12
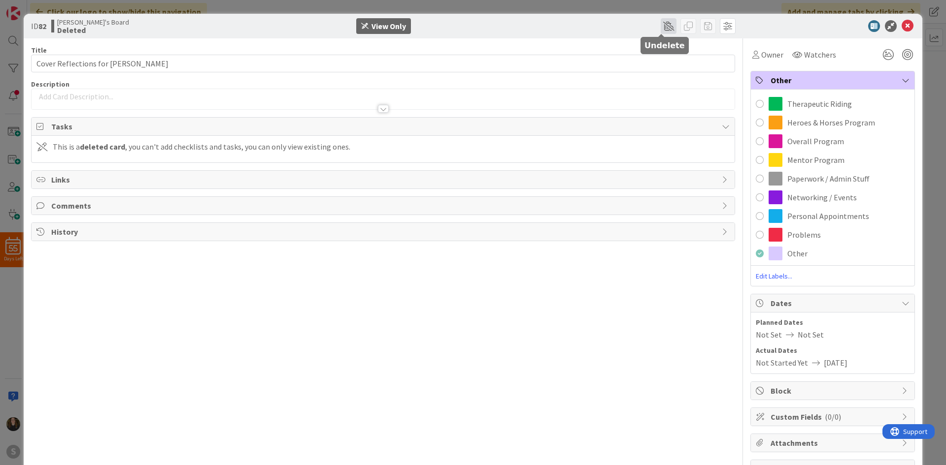
click at [665, 30] on span at bounding box center [669, 26] width 16 height 16
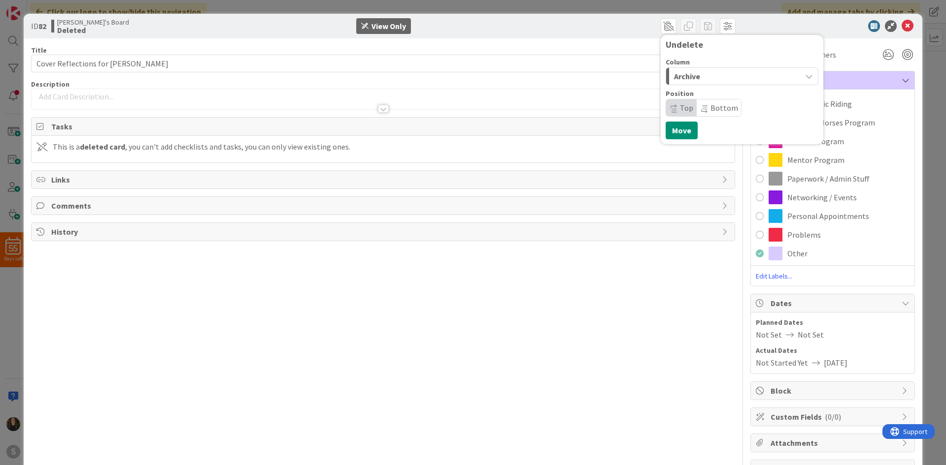
click at [697, 82] on div "Archive" at bounding box center [736, 76] width 130 height 16
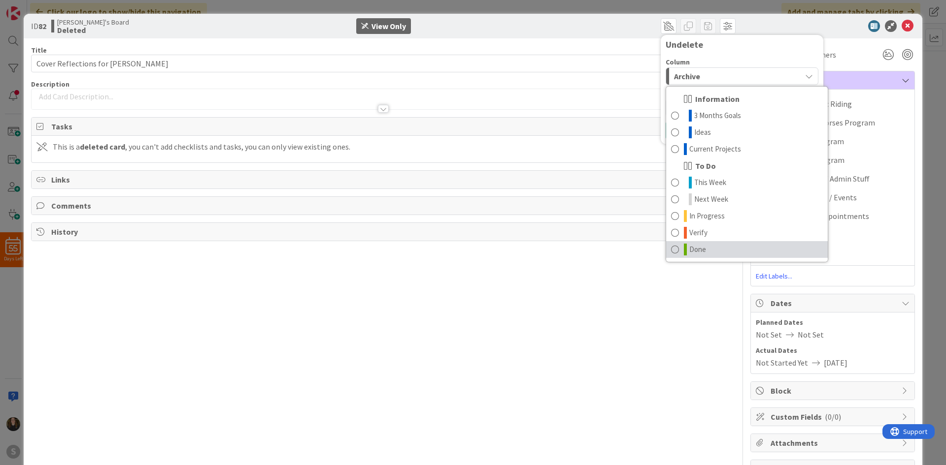
click at [694, 246] on span "Done" at bounding box center [697, 250] width 17 height 12
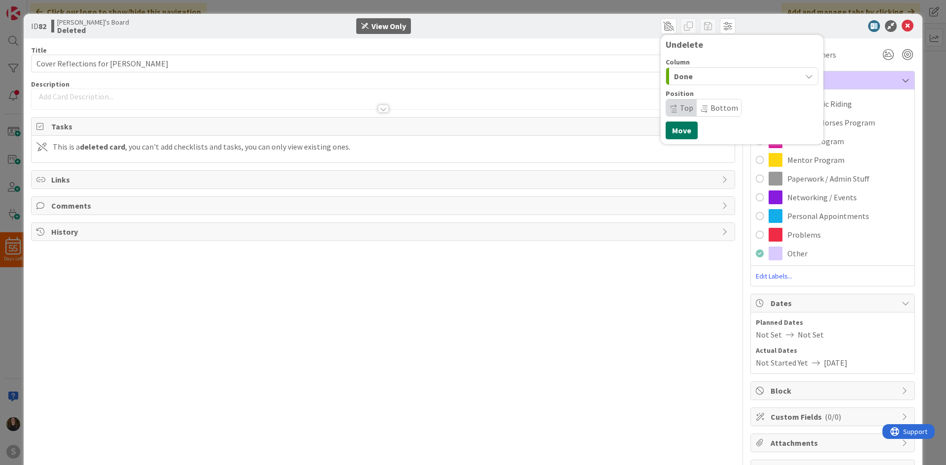
click at [686, 138] on button "Move" at bounding box center [681, 131] width 32 height 18
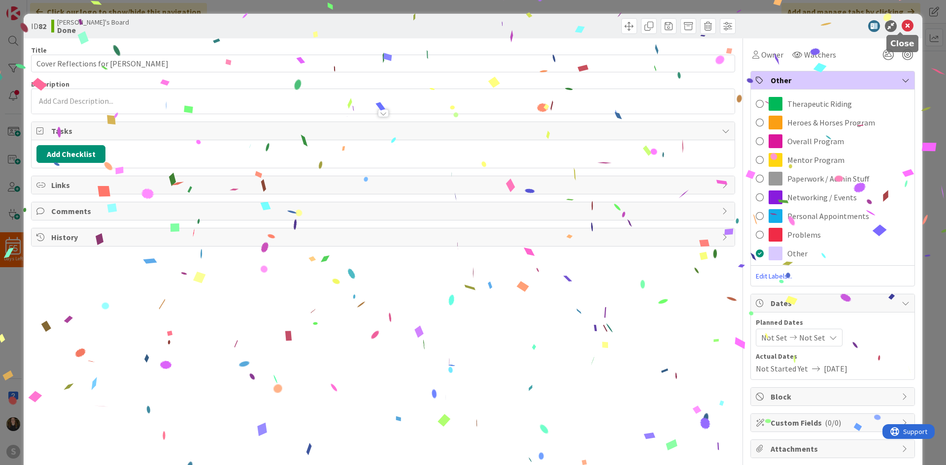
click at [903, 24] on icon at bounding box center [907, 26] width 12 height 12
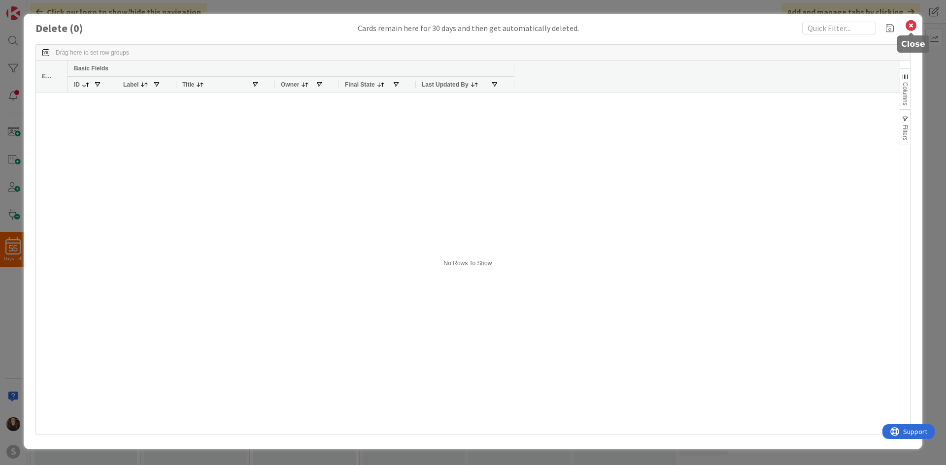
click at [910, 28] on icon at bounding box center [910, 26] width 13 height 14
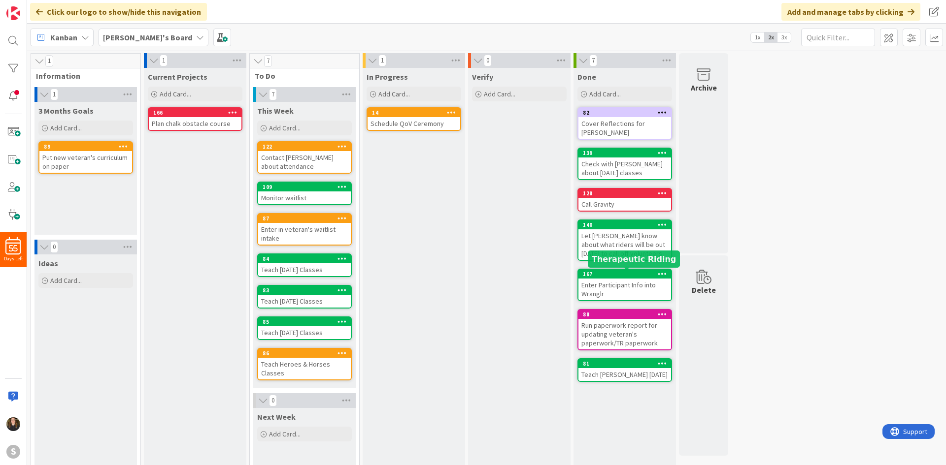
click at [623, 278] on div "167" at bounding box center [624, 274] width 93 height 9
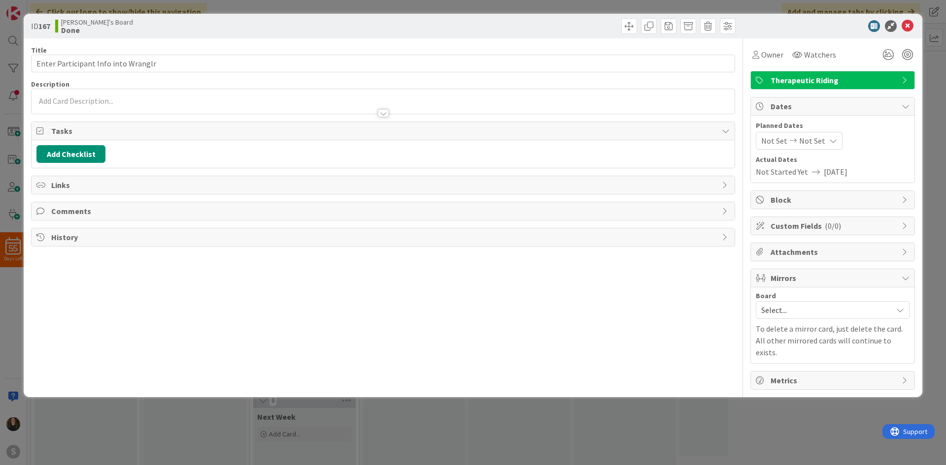
click at [781, 83] on span "Therapeutic Riding" at bounding box center [833, 80] width 126 height 12
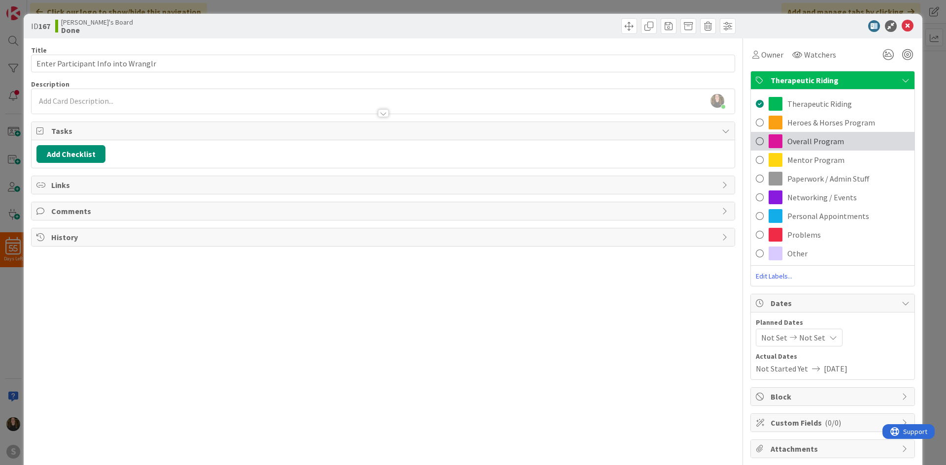
click at [823, 139] on span "Overall Program" at bounding box center [815, 141] width 57 height 12
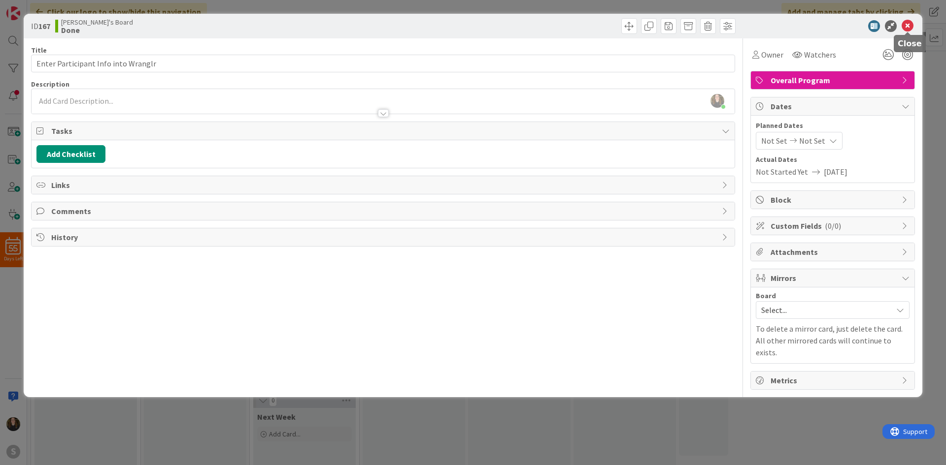
click at [907, 28] on icon at bounding box center [907, 26] width 12 height 12
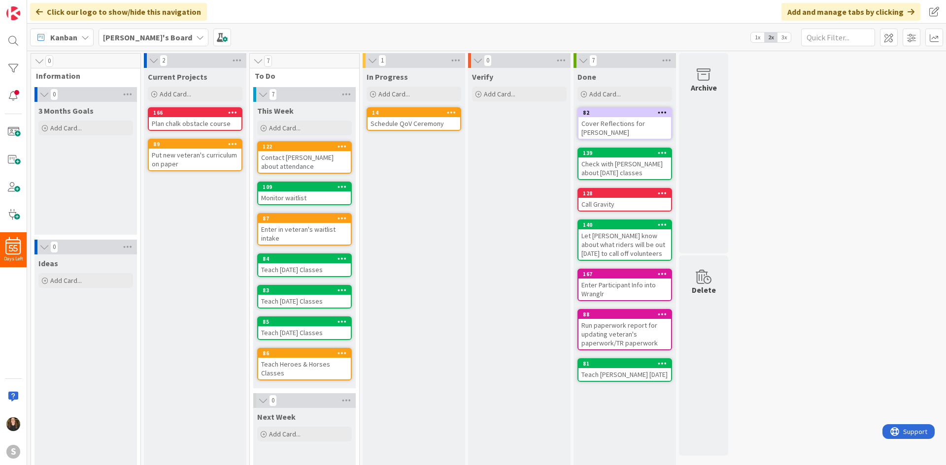
click at [69, 36] on span "Kanban" at bounding box center [63, 38] width 27 height 12
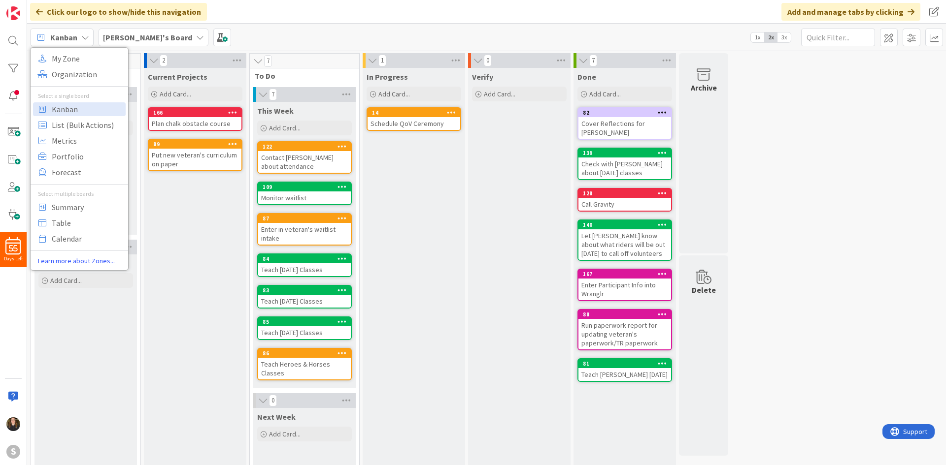
click at [105, 41] on b "[PERSON_NAME]'s Board" at bounding box center [147, 38] width 89 height 10
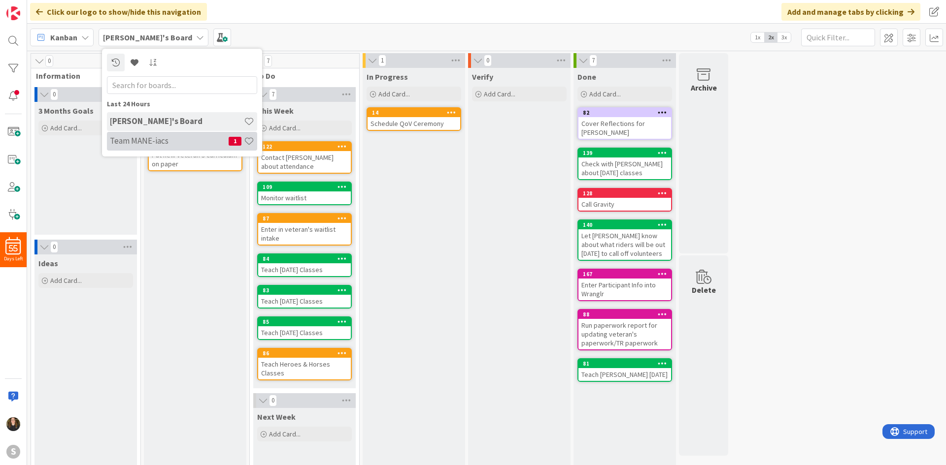
click at [153, 141] on h4 "Team MANE-iacs" at bounding box center [169, 141] width 119 height 10
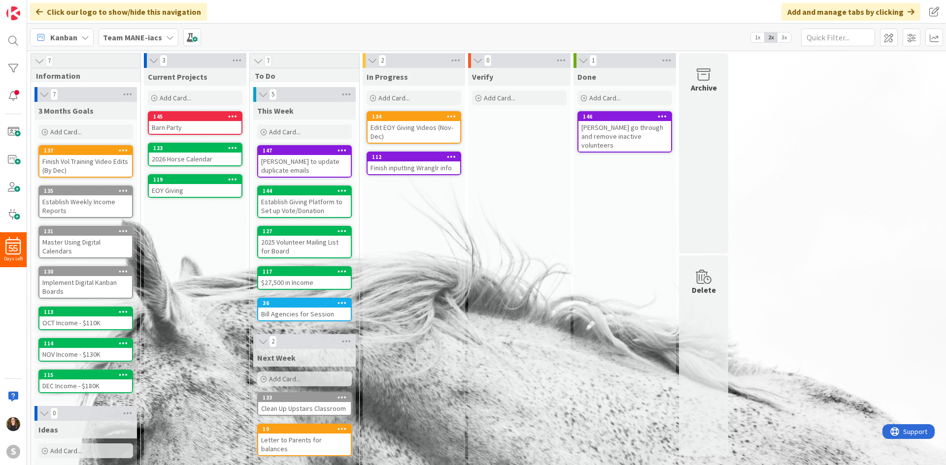
click at [137, 34] on b "Team MANE-iacs" at bounding box center [132, 38] width 59 height 10
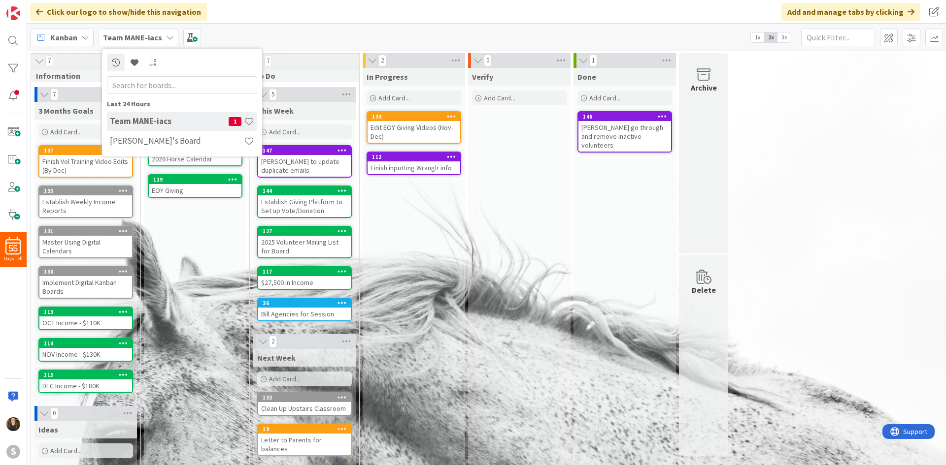
click at [170, 35] on icon at bounding box center [170, 37] width 8 height 8
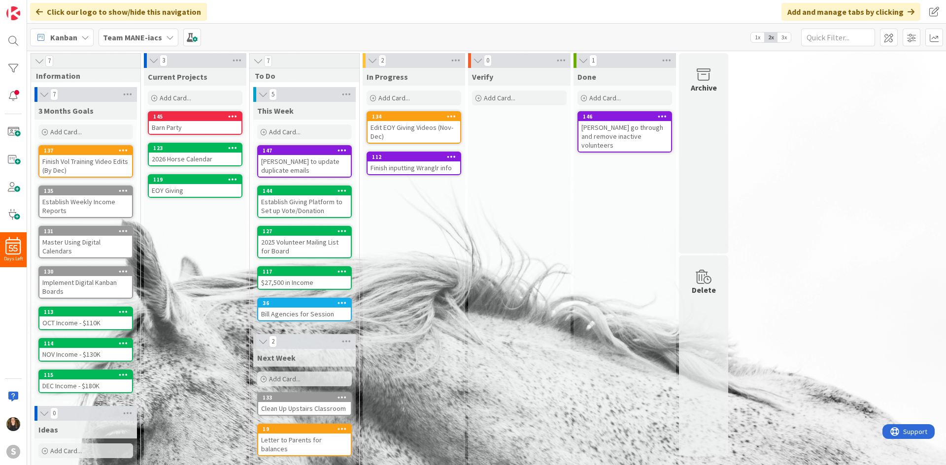
click at [160, 42] on div "Team MANE-iacs" at bounding box center [139, 38] width 80 height 18
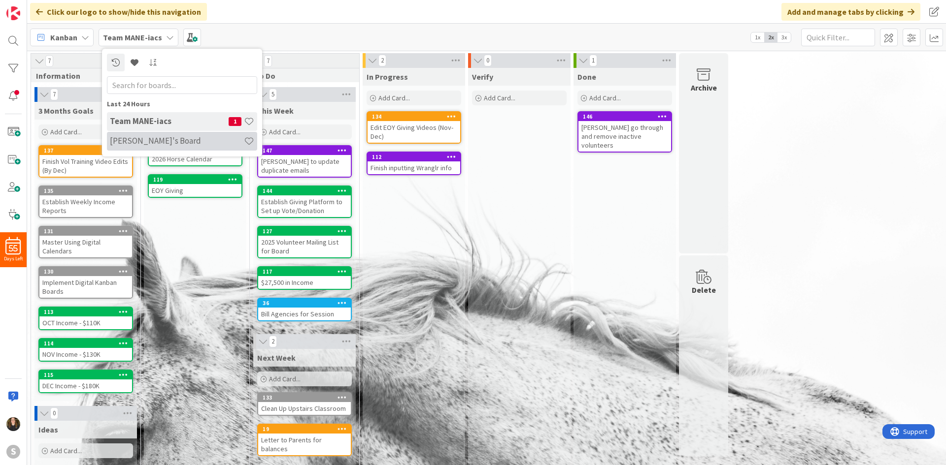
click at [144, 137] on h4 "[PERSON_NAME]'s Board" at bounding box center [177, 141] width 134 height 10
